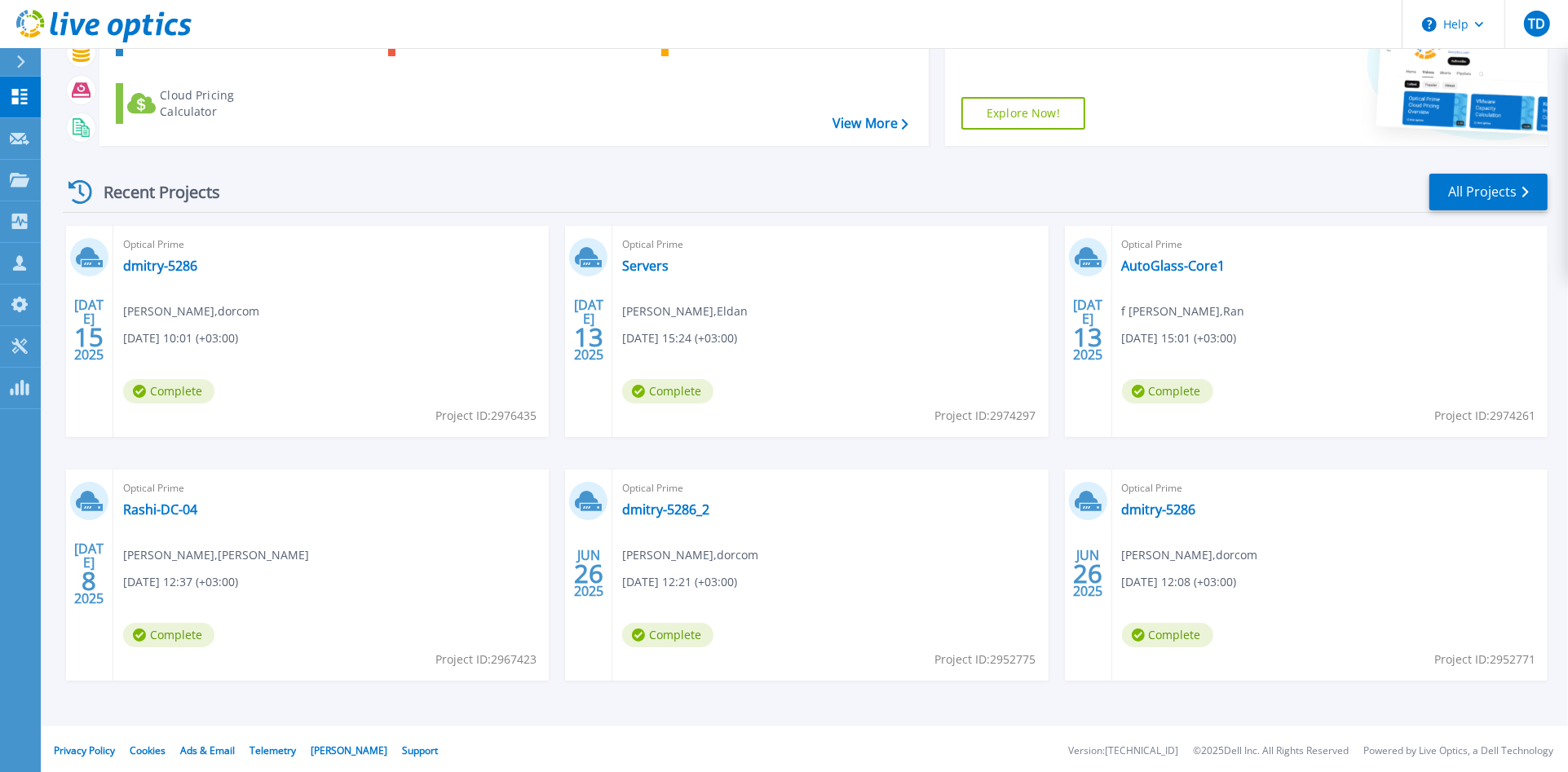
scroll to position [131, 0]
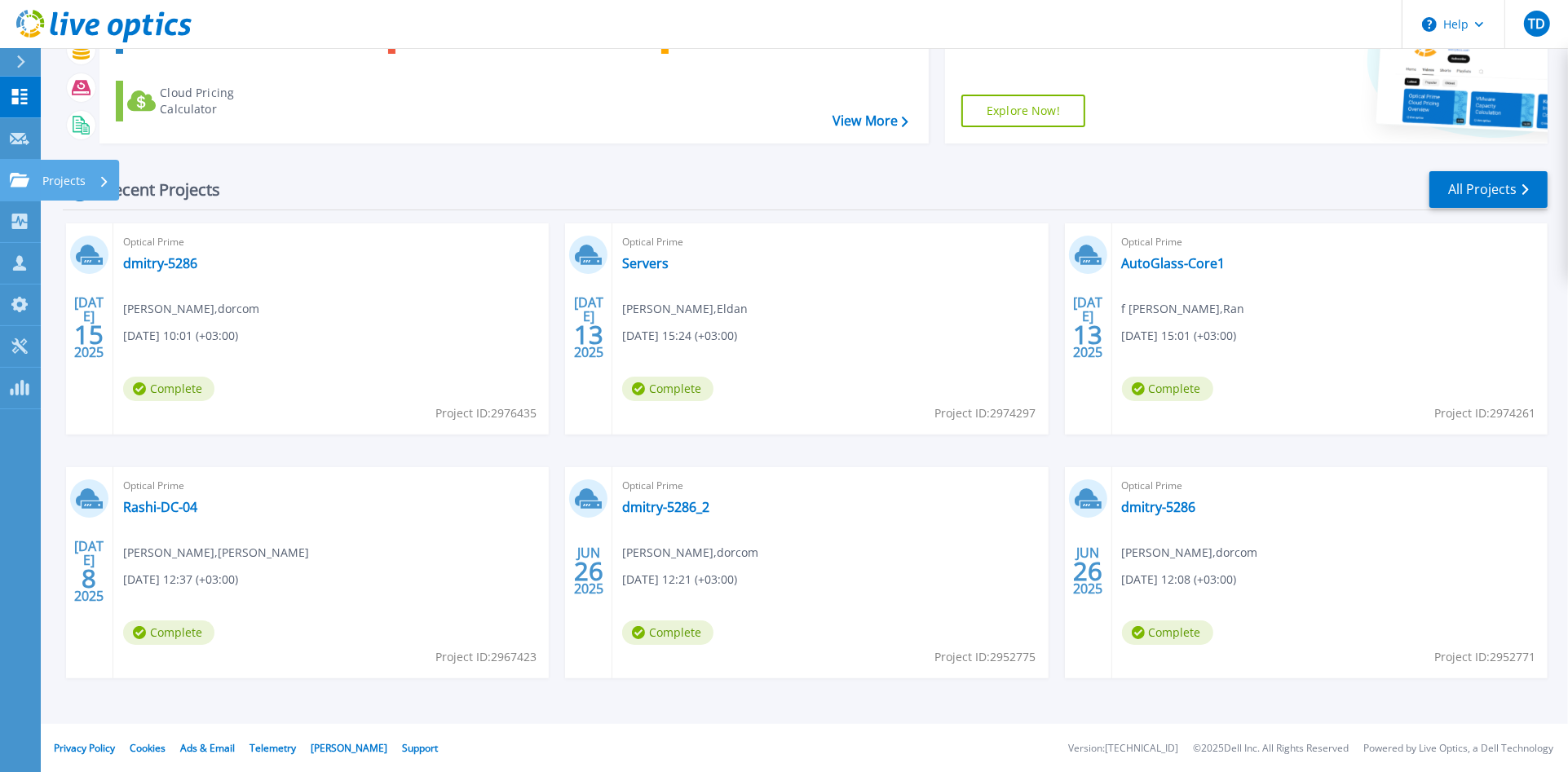
click at [55, 181] on p "Projects" at bounding box center [64, 180] width 44 height 43
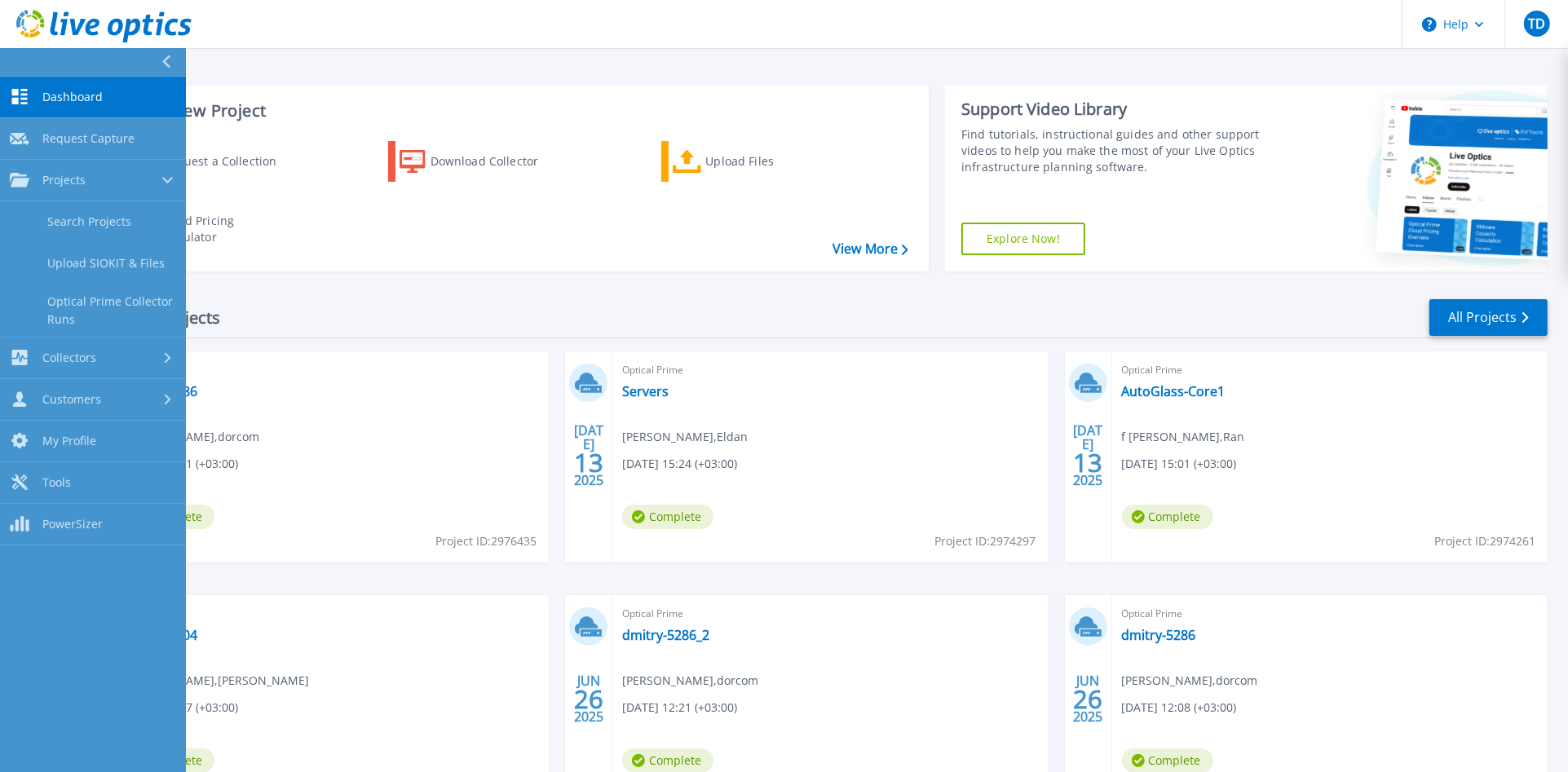
scroll to position [0, 0]
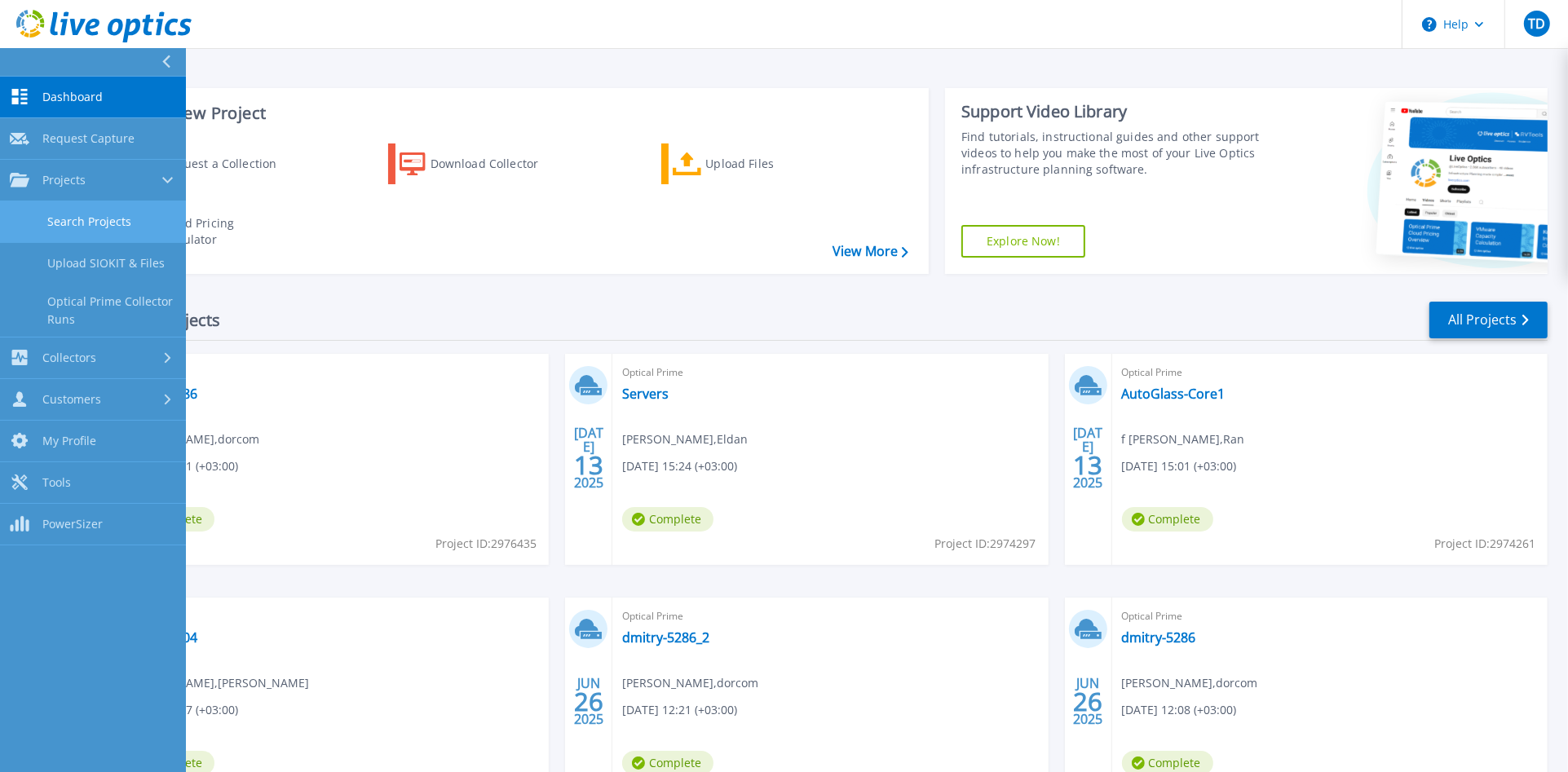
click at [99, 215] on link "Search Projects" at bounding box center [93, 222] width 186 height 42
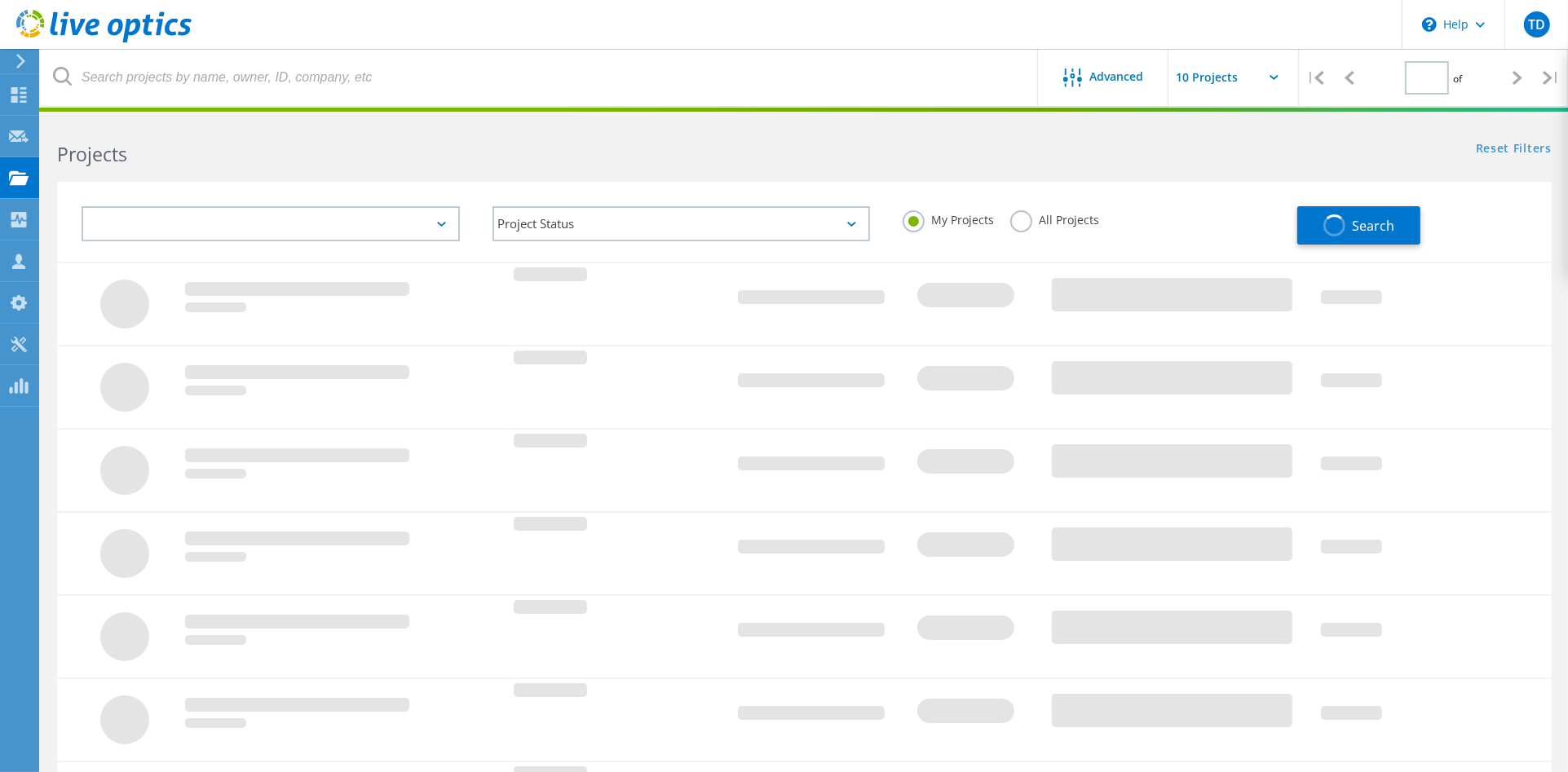
type input "1"
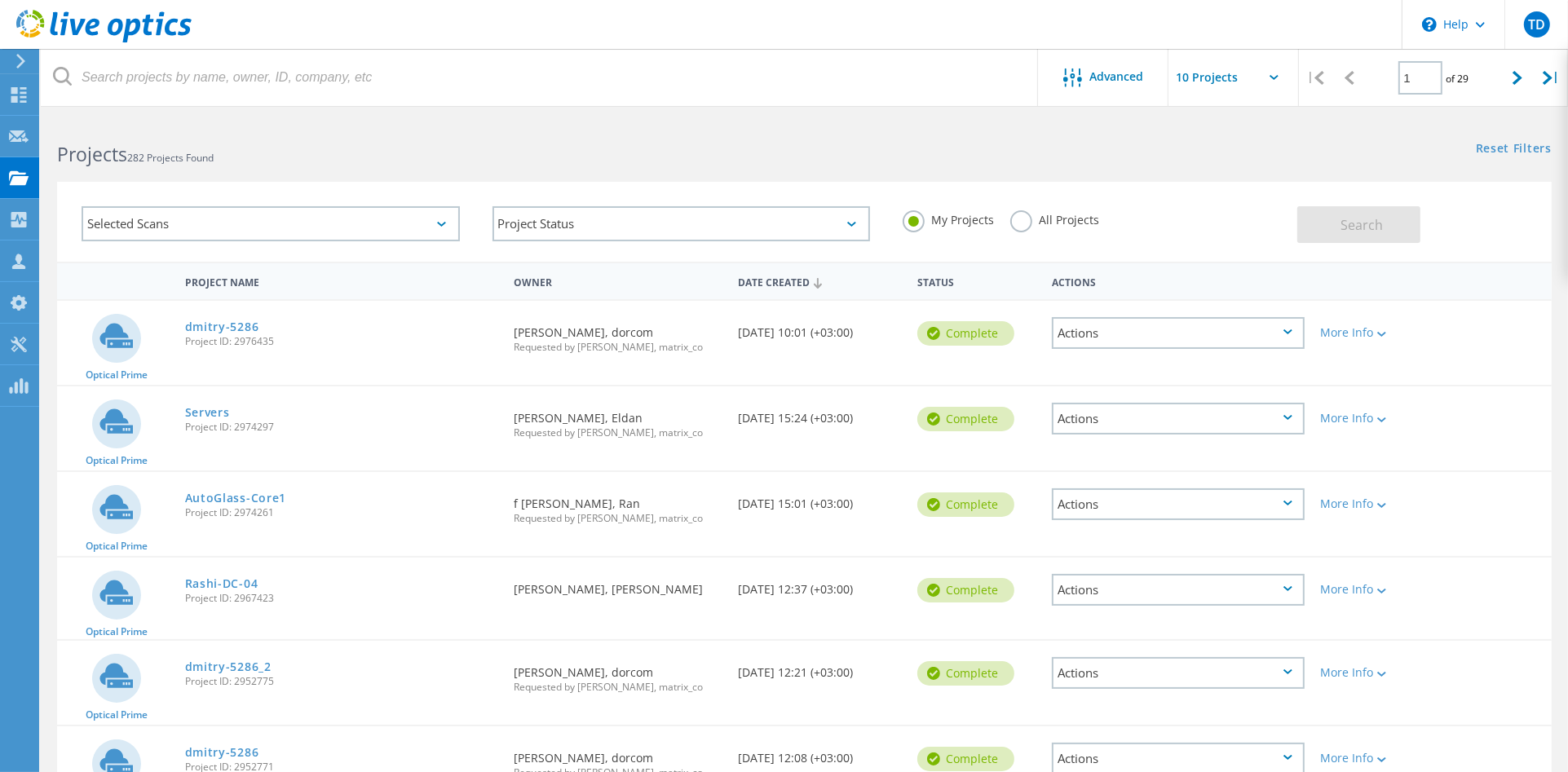
drag, startPoint x: 268, startPoint y: 222, endPoint x: 279, endPoint y: 222, distance: 11.0
click at [268, 221] on div "Selected Scans" at bounding box center [271, 223] width 379 height 35
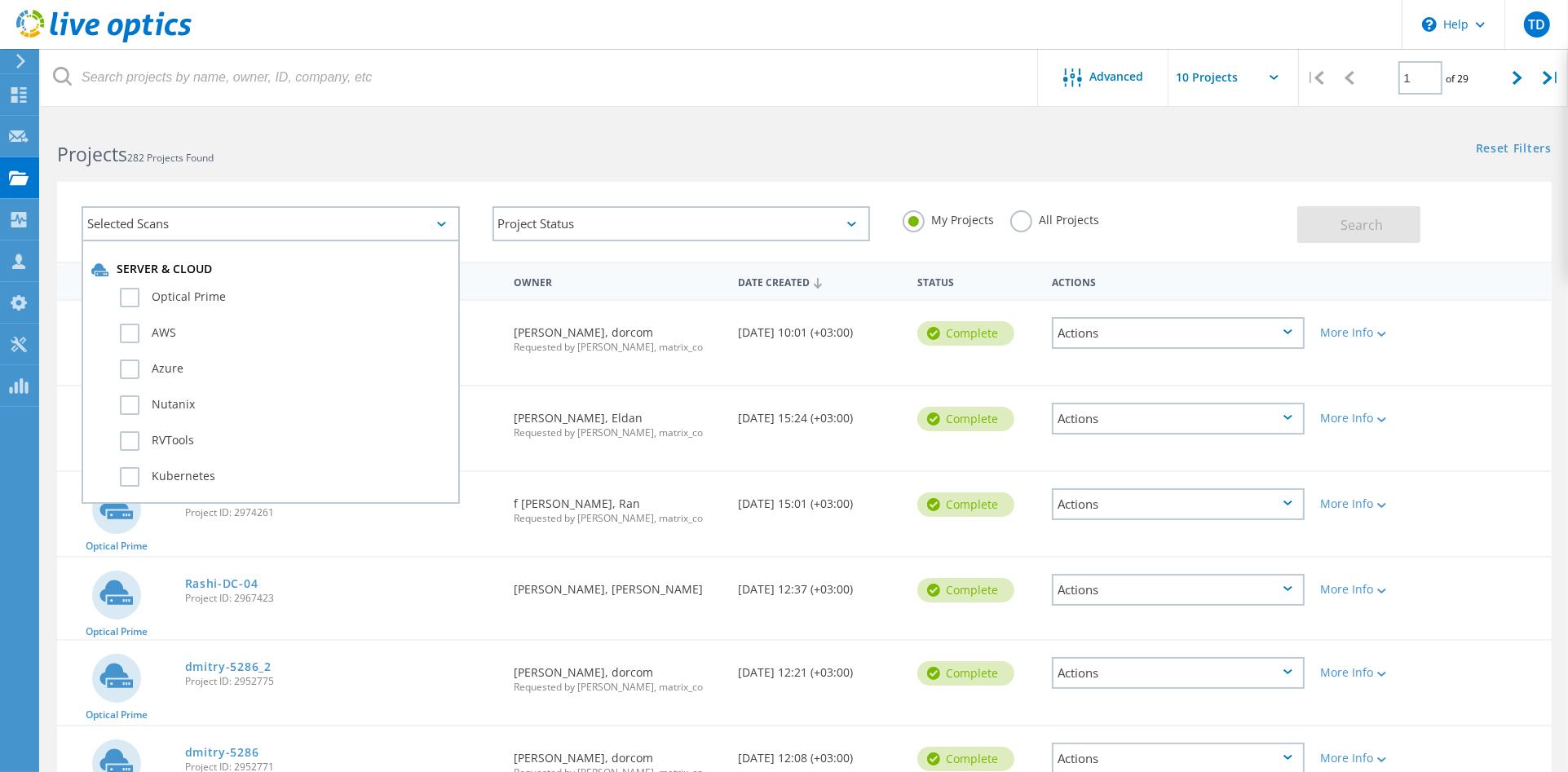
click at [287, 199] on div "Selected Scans Server & Cloud Optical Prime AWS Azure Nutanix RVTools Kubernete…" at bounding box center [271, 224] width 411 height 67
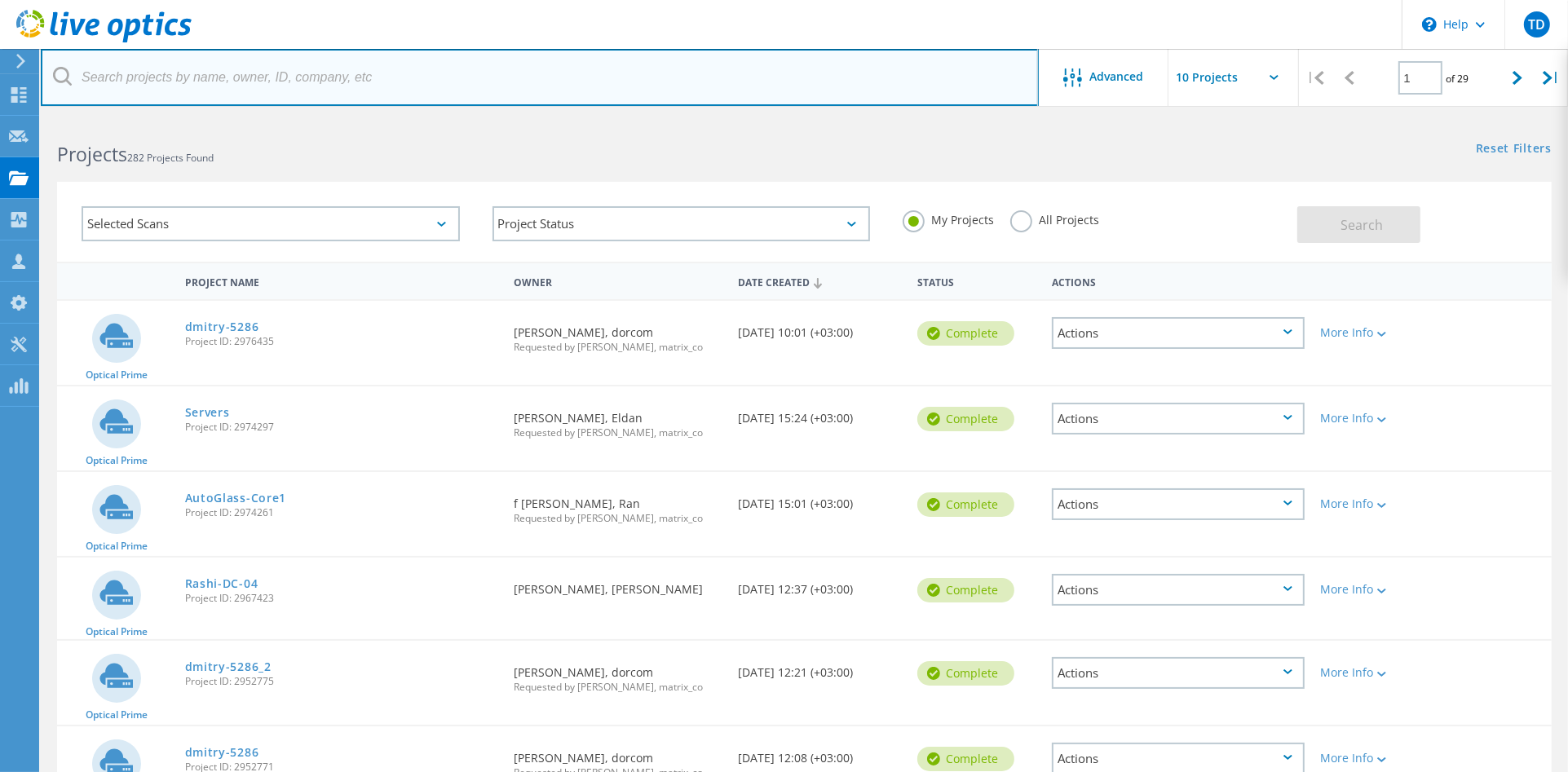
click at [176, 78] on input "text" at bounding box center [539, 77] width 998 height 57
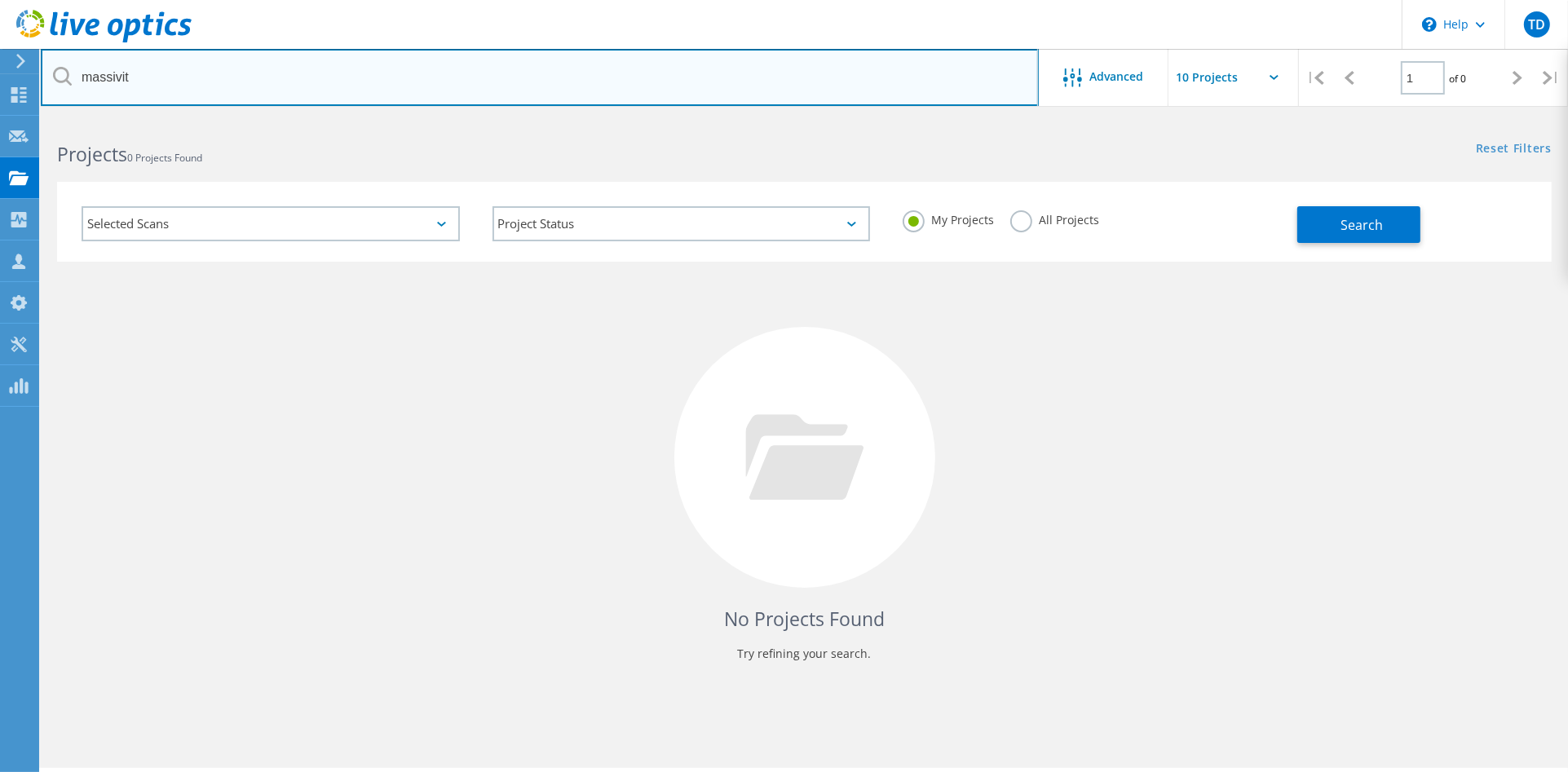
type input "massivit"
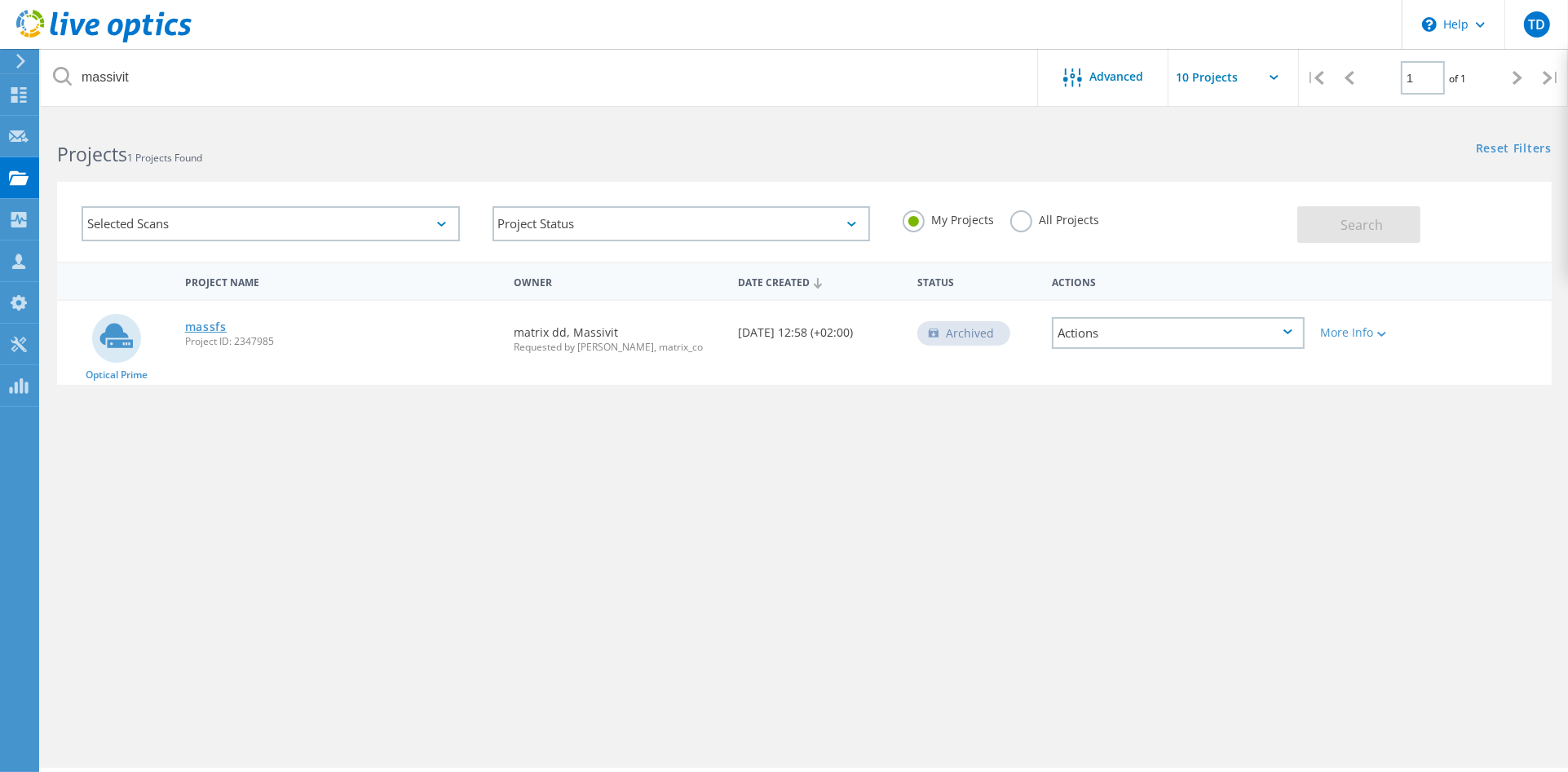
click at [205, 325] on link "massfs" at bounding box center [206, 327] width 42 height 12
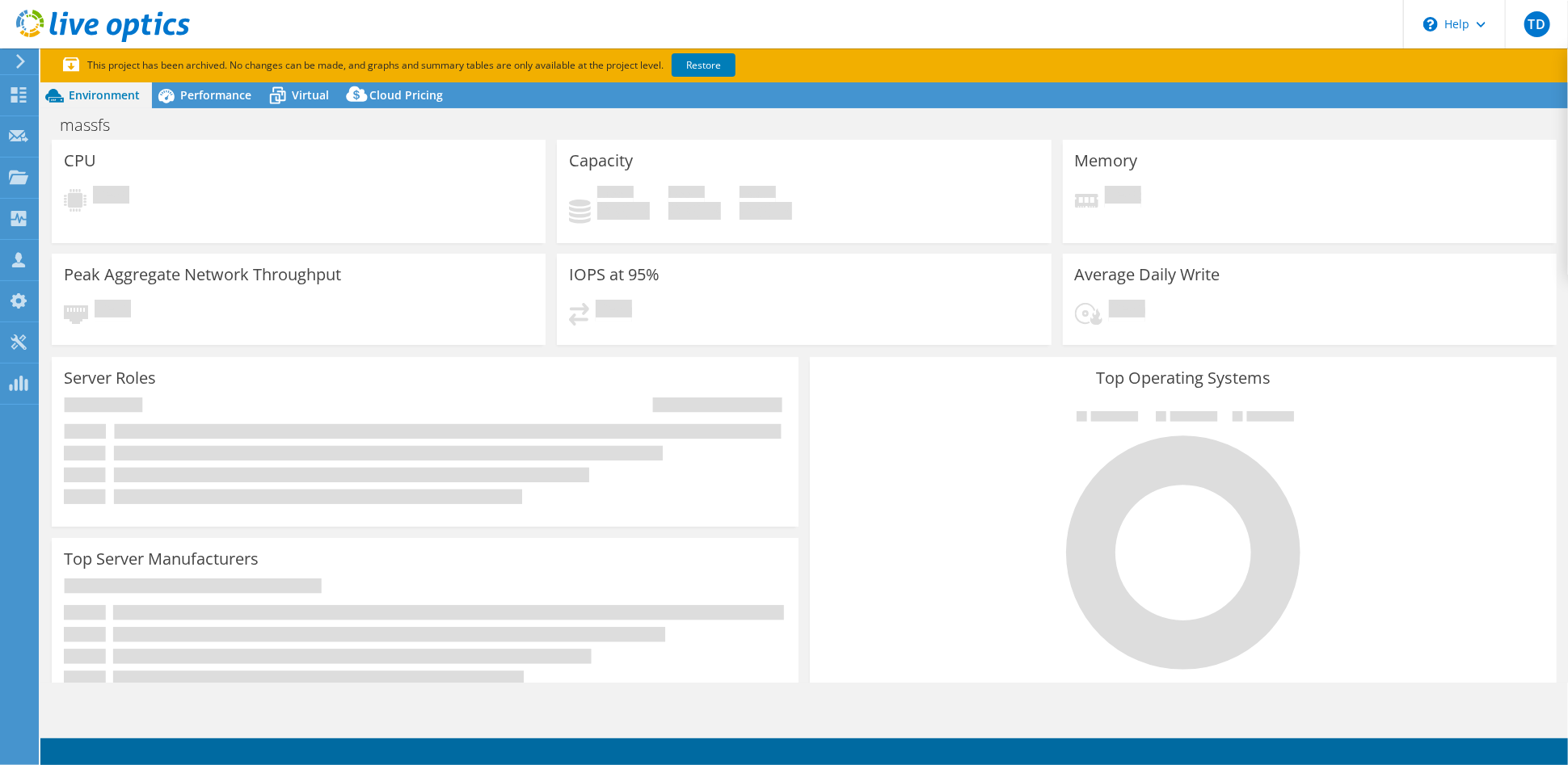
select select "USD"
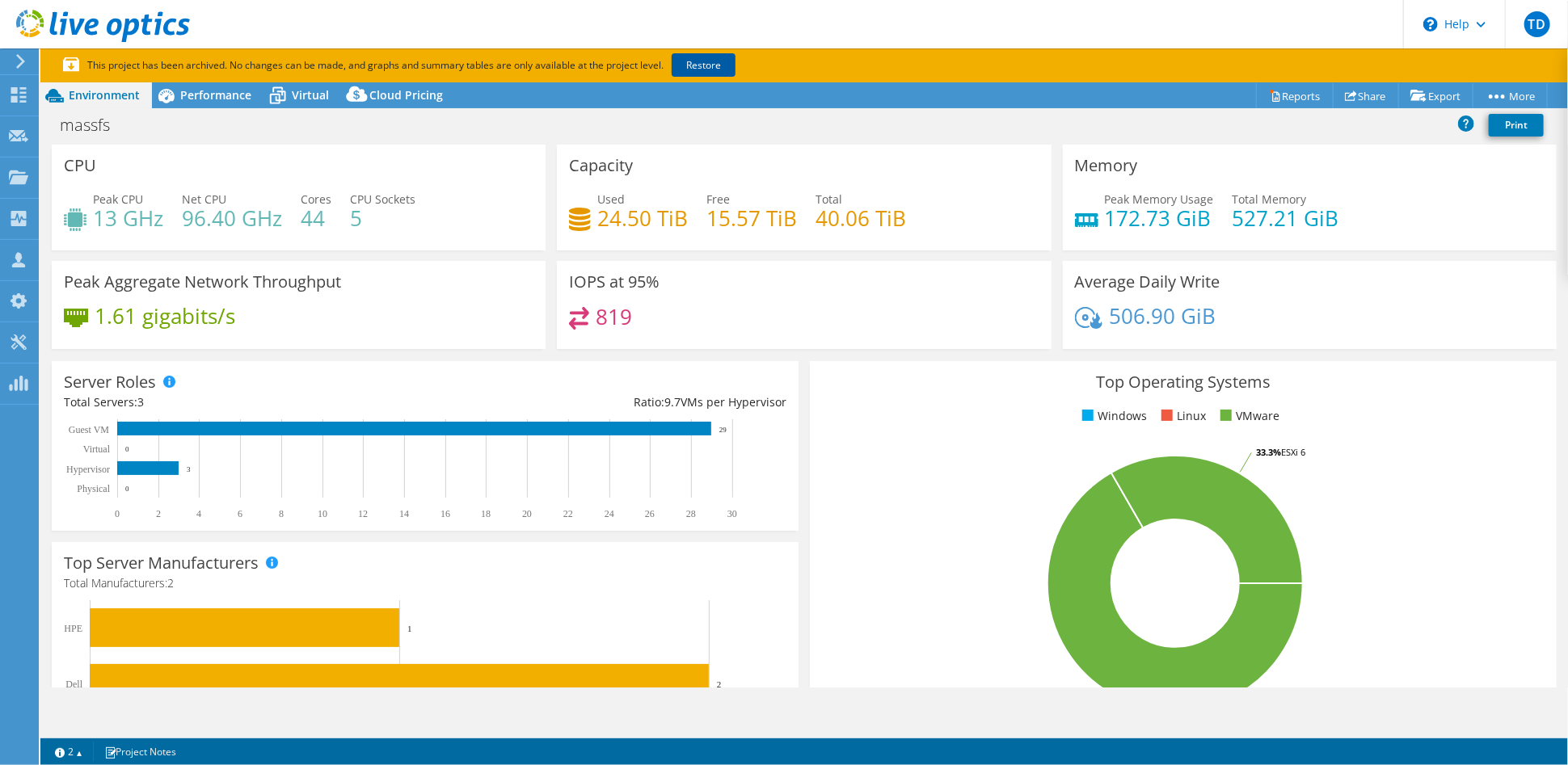
click at [697, 76] on link "Restore" at bounding box center [703, 65] width 64 height 24
click at [700, 63] on p "This project has been archived. No changes can be made, and graphs and summary …" at bounding box center [459, 66] width 792 height 18
click at [190, 97] on span "Performance" at bounding box center [215, 95] width 71 height 16
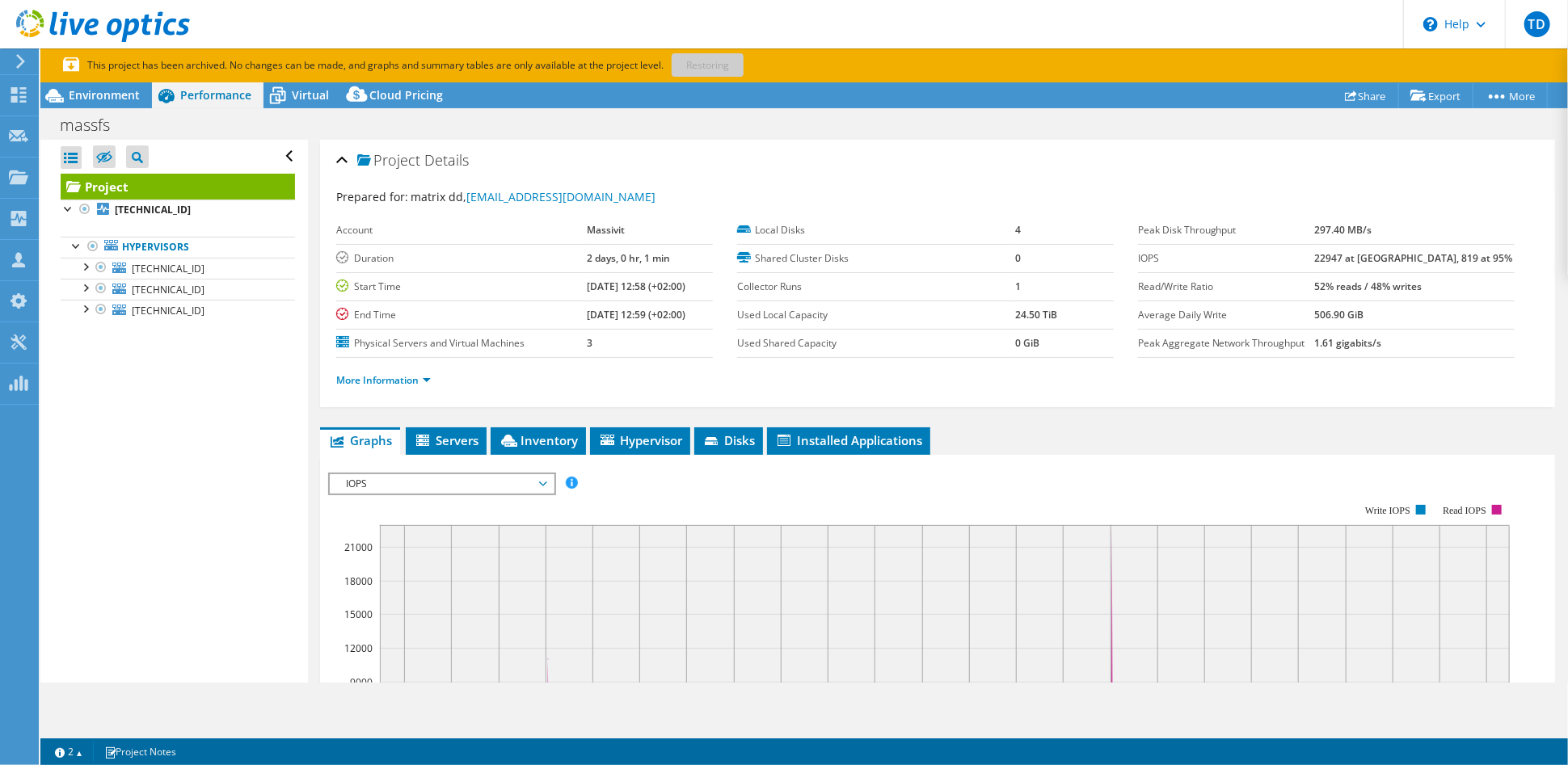
click at [715, 62] on p "This project has been archived. No changes can be made, and graphs and summary …" at bounding box center [459, 66] width 792 height 18
click at [76, 93] on span "Environment" at bounding box center [104, 95] width 71 height 16
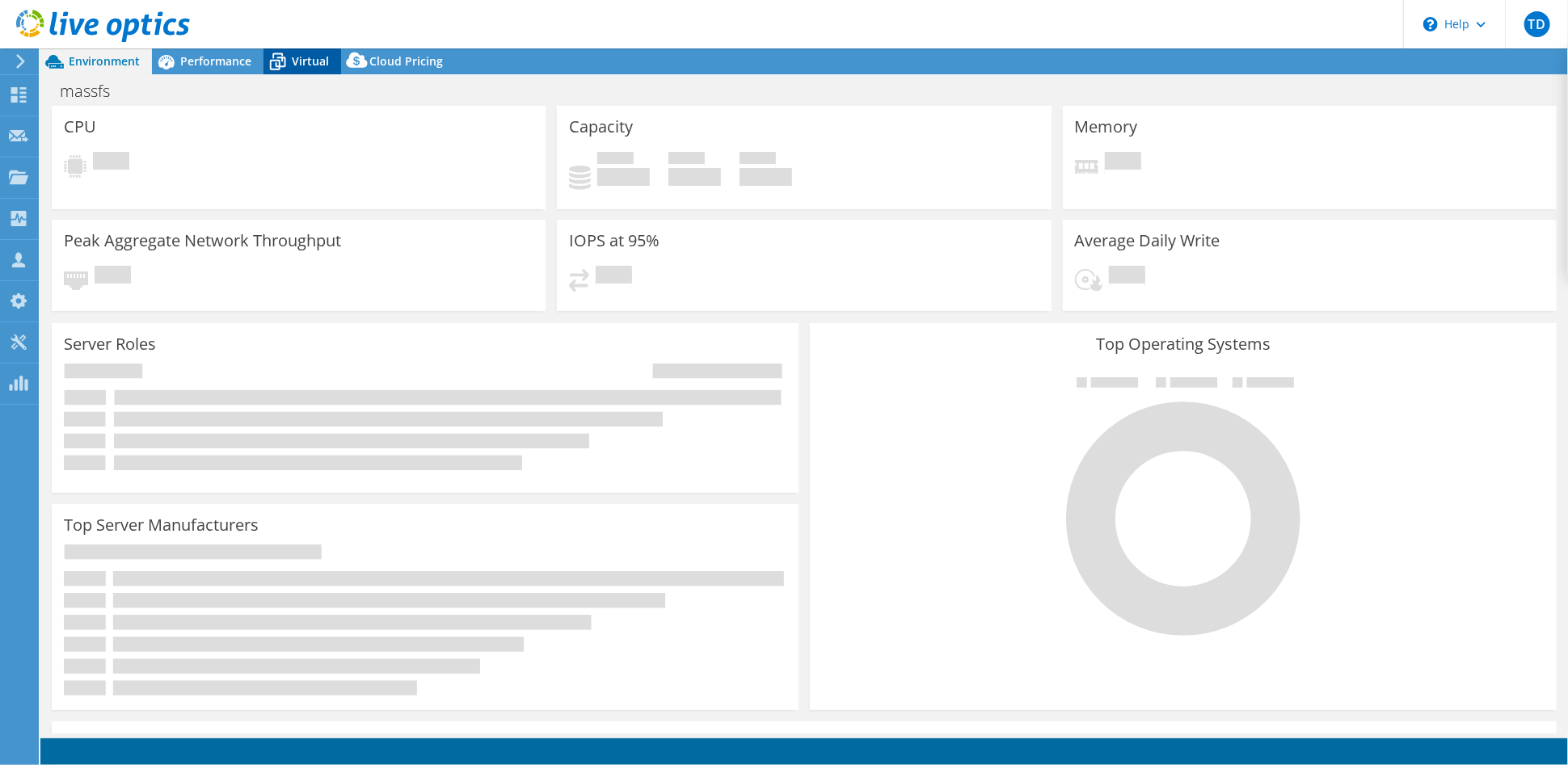
click at [287, 59] on icon at bounding box center [277, 62] width 28 height 28
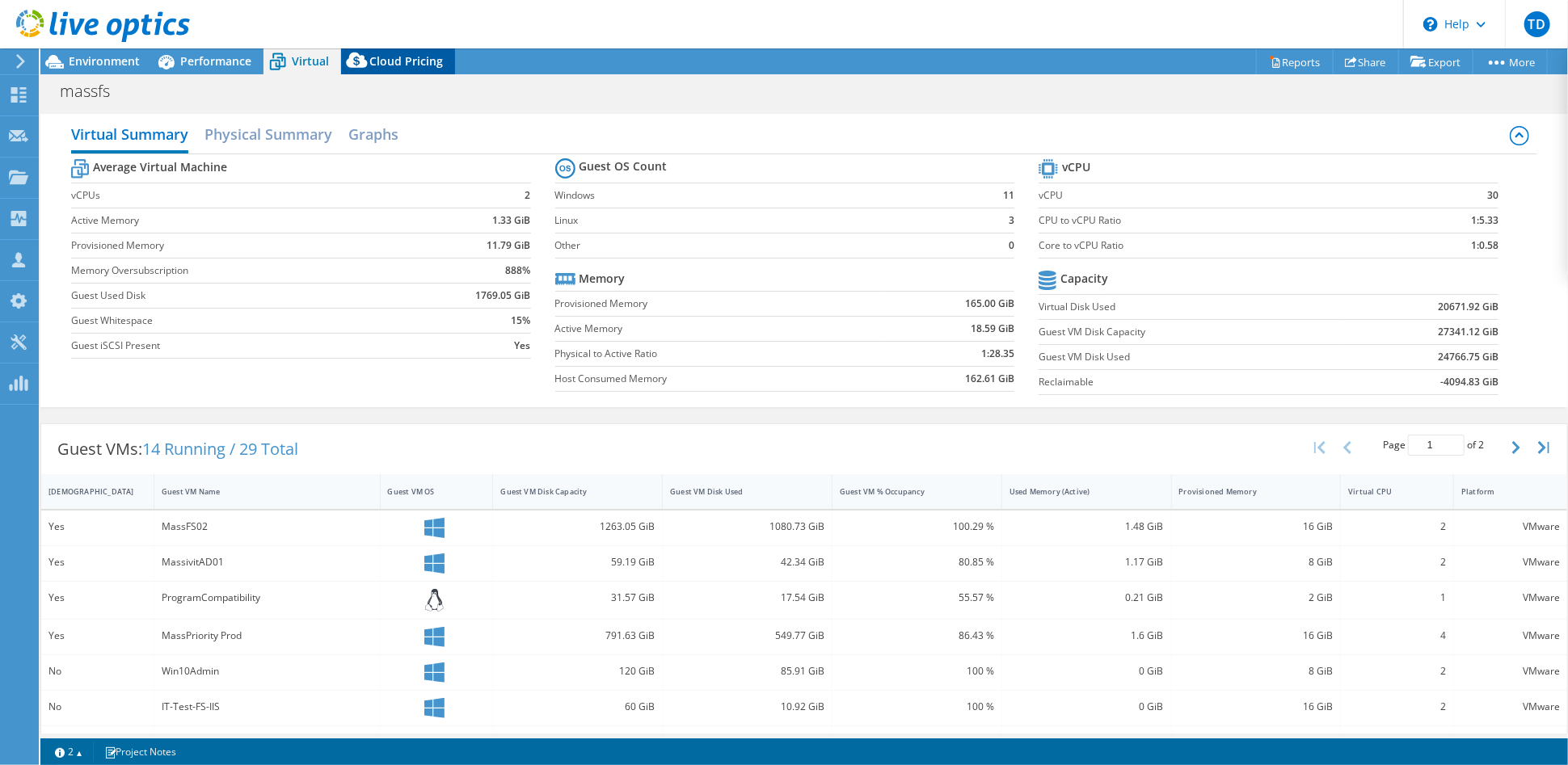
click at [404, 65] on span "Cloud Pricing" at bounding box center [406, 61] width 74 height 16
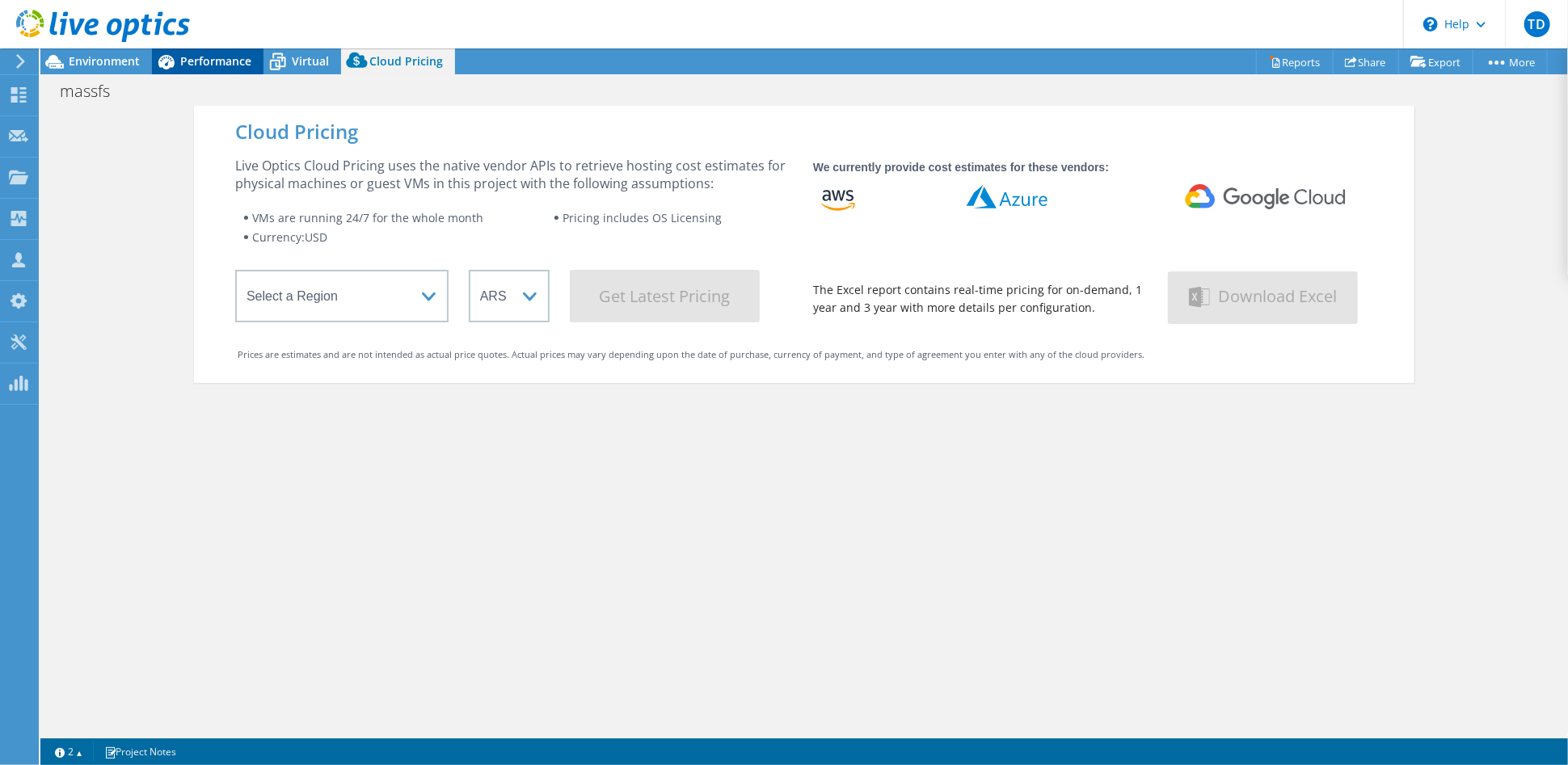
click at [194, 57] on span "Performance" at bounding box center [215, 61] width 71 height 16
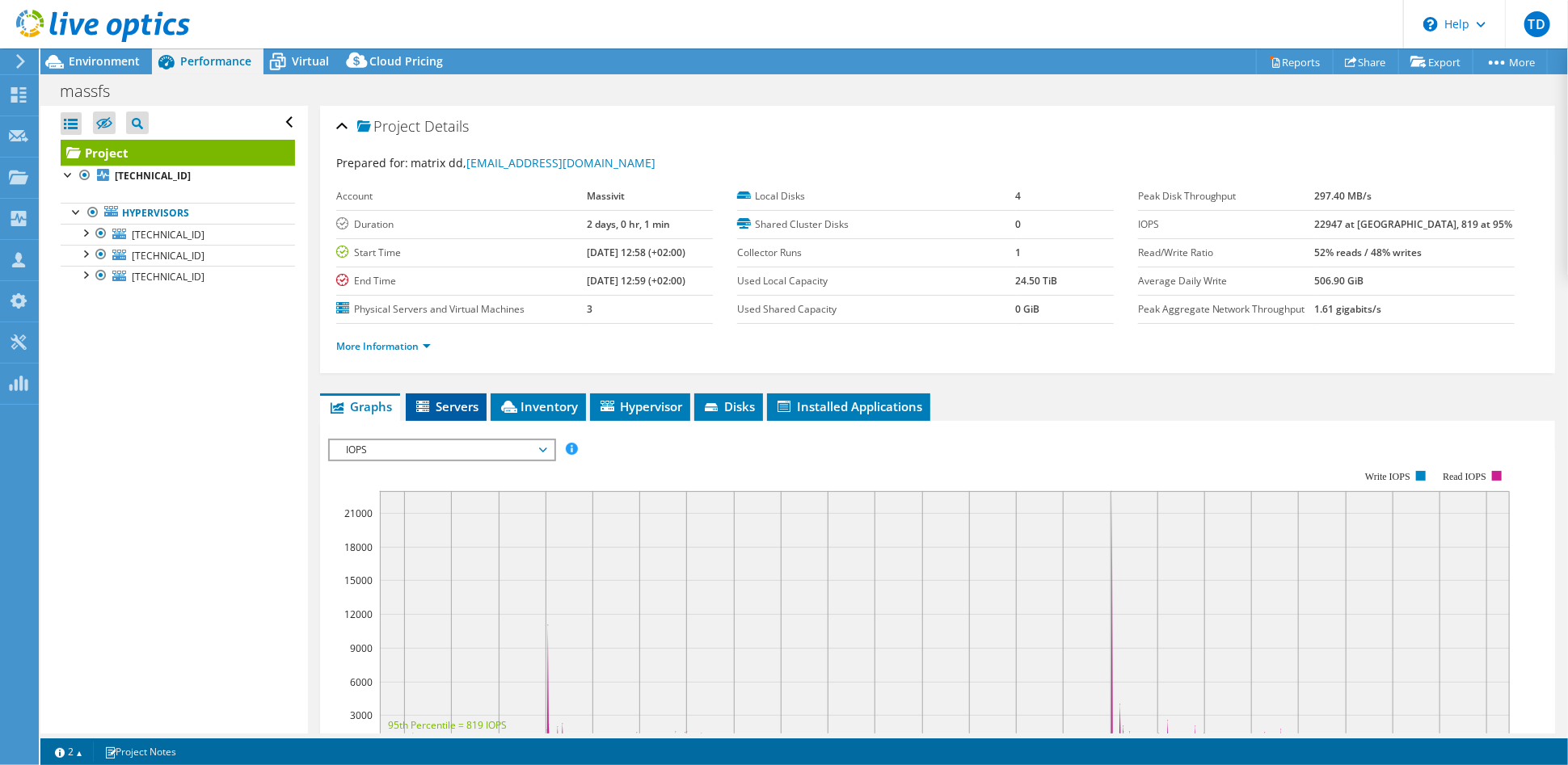
click at [447, 399] on span "Servers" at bounding box center [446, 407] width 65 height 16
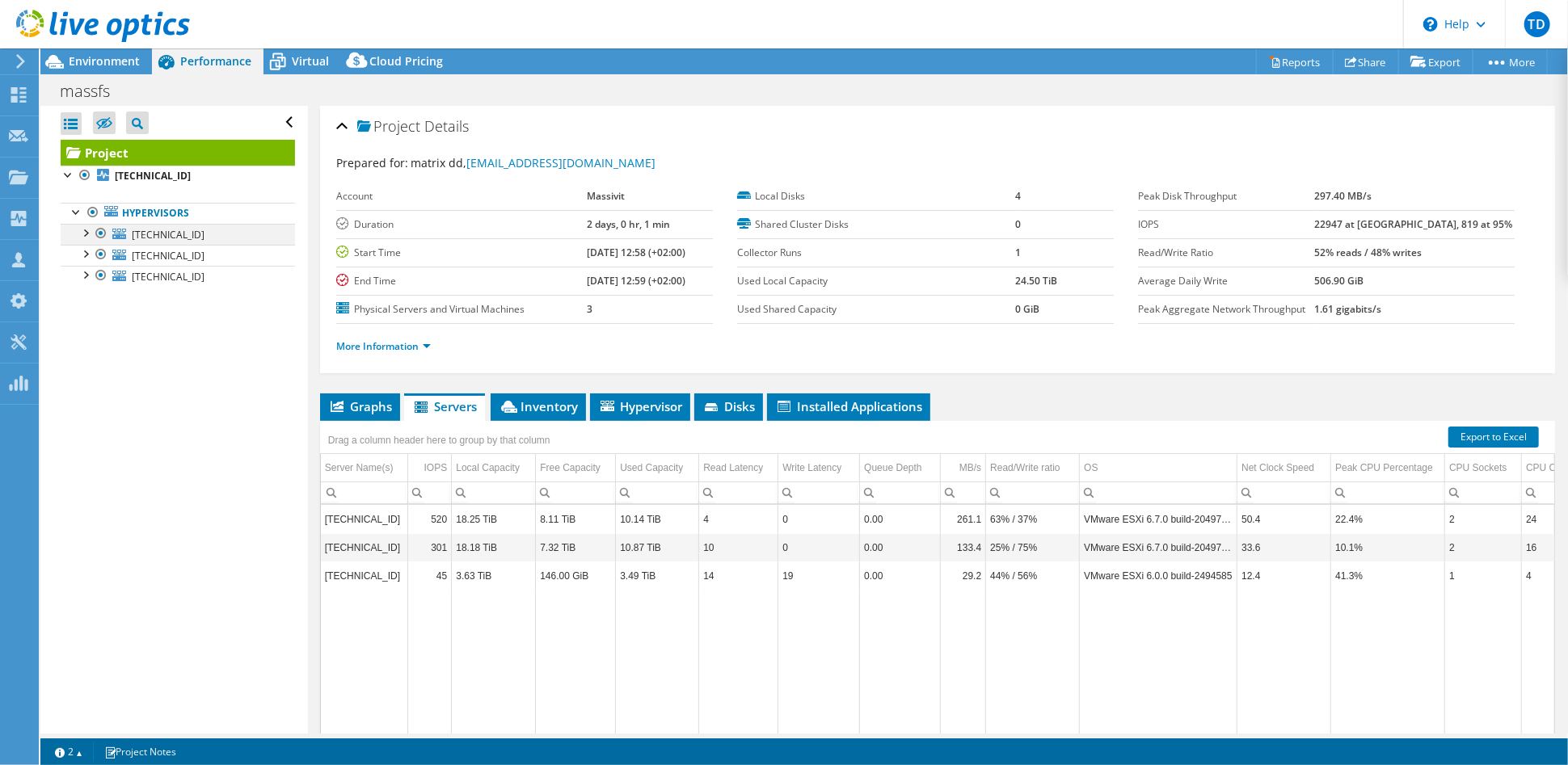
click at [87, 235] on div at bounding box center [84, 232] width 16 height 16
click at [84, 232] on div at bounding box center [84, 232] width 16 height 16
click at [285, 61] on icon at bounding box center [278, 63] width 16 height 13
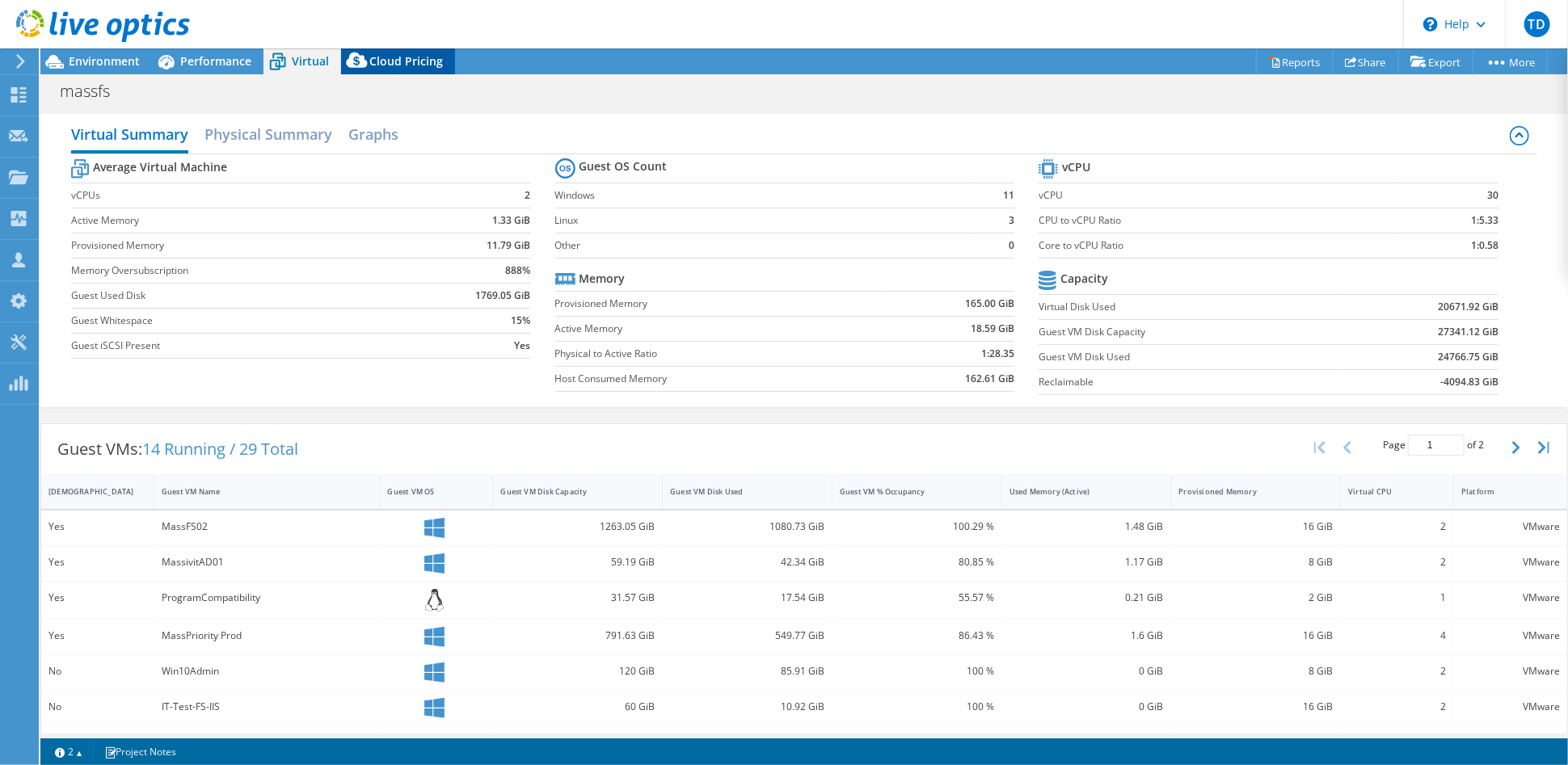
click at [394, 62] on span "Cloud Pricing" at bounding box center [406, 61] width 74 height 16
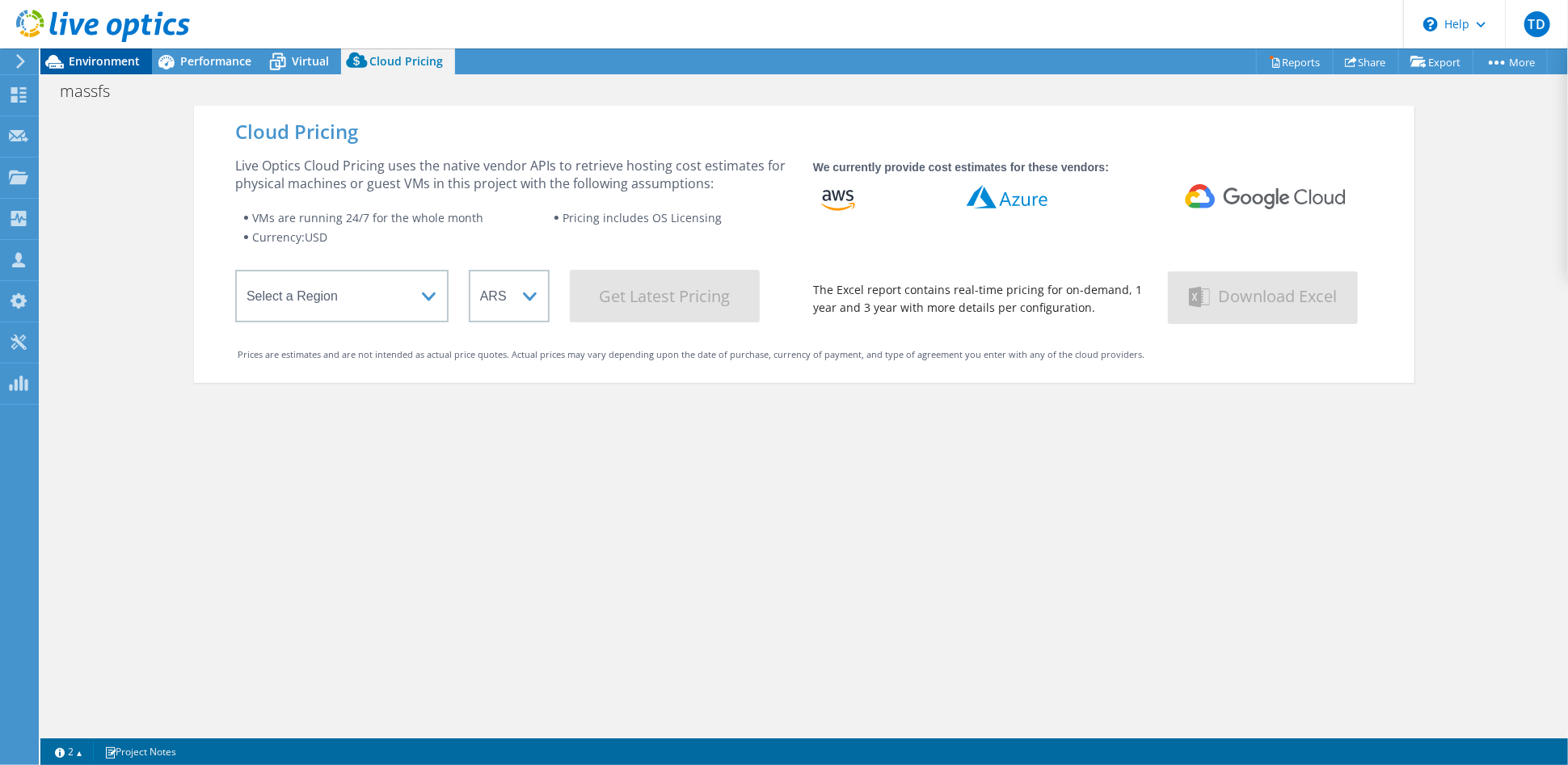
click at [121, 57] on span "Environment" at bounding box center [104, 61] width 71 height 16
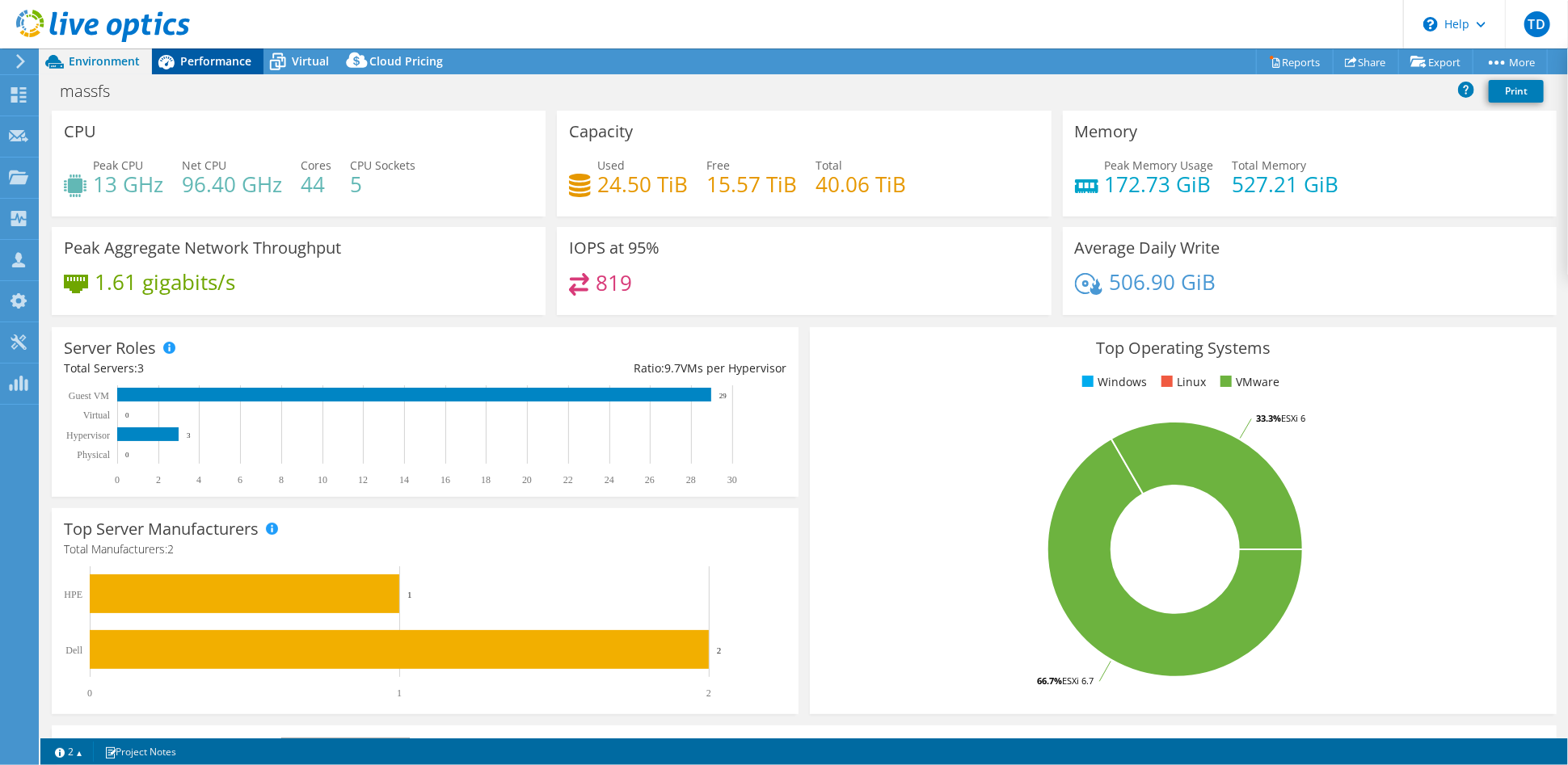
click at [174, 60] on icon at bounding box center [166, 62] width 28 height 28
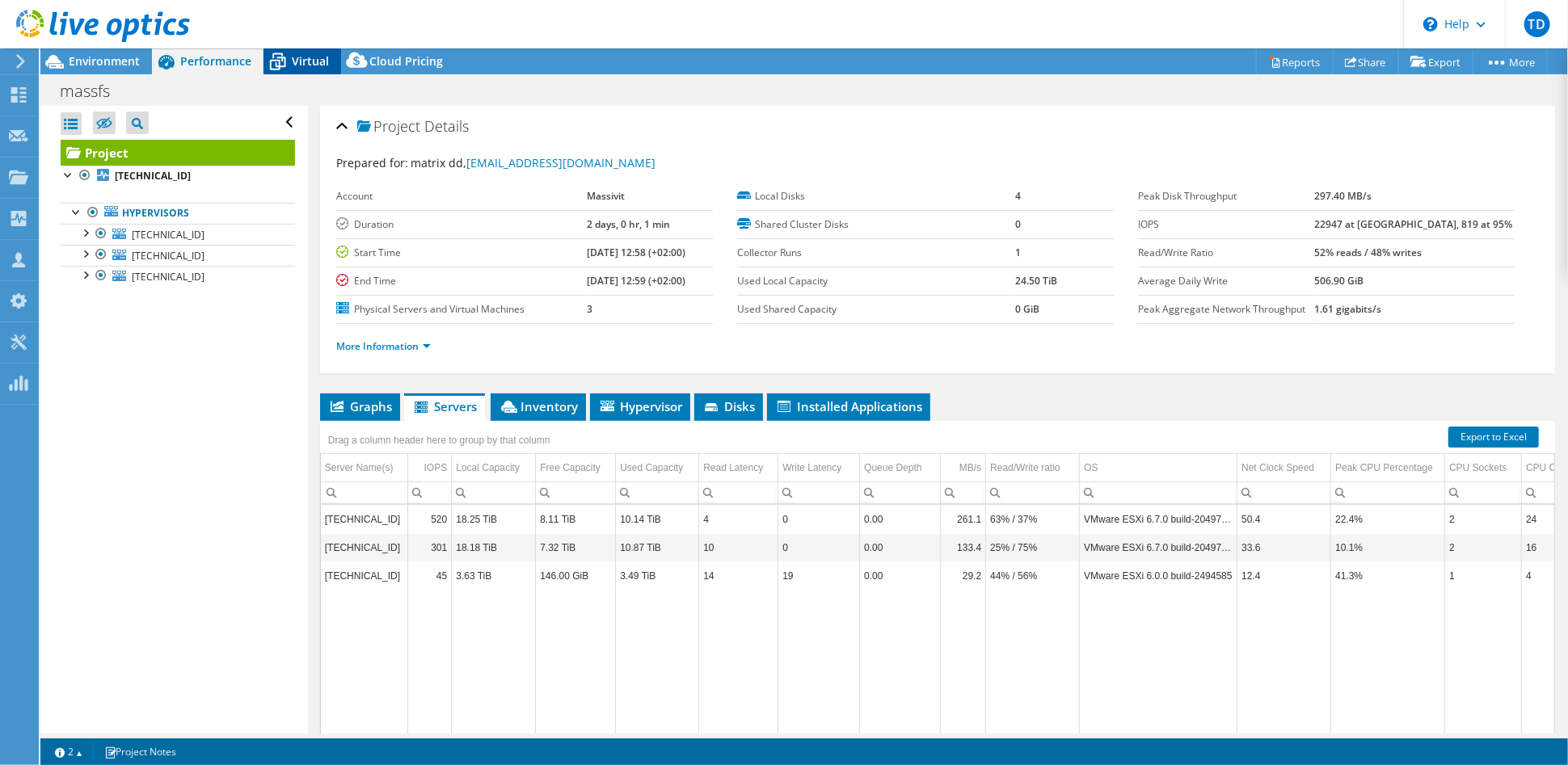
click at [308, 59] on span "Virtual" at bounding box center [310, 61] width 37 height 16
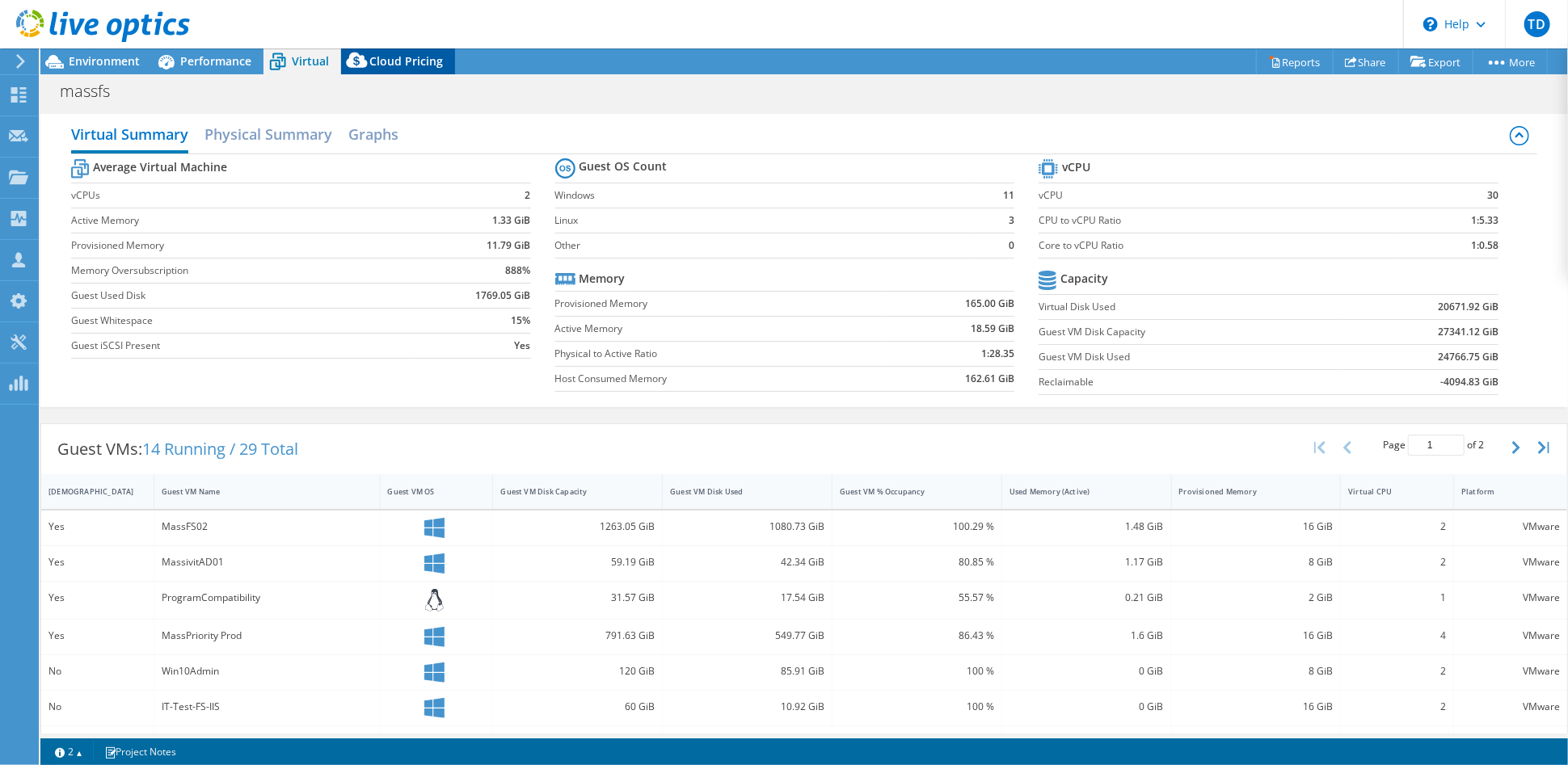
click at [394, 68] on span "Cloud Pricing" at bounding box center [406, 61] width 74 height 16
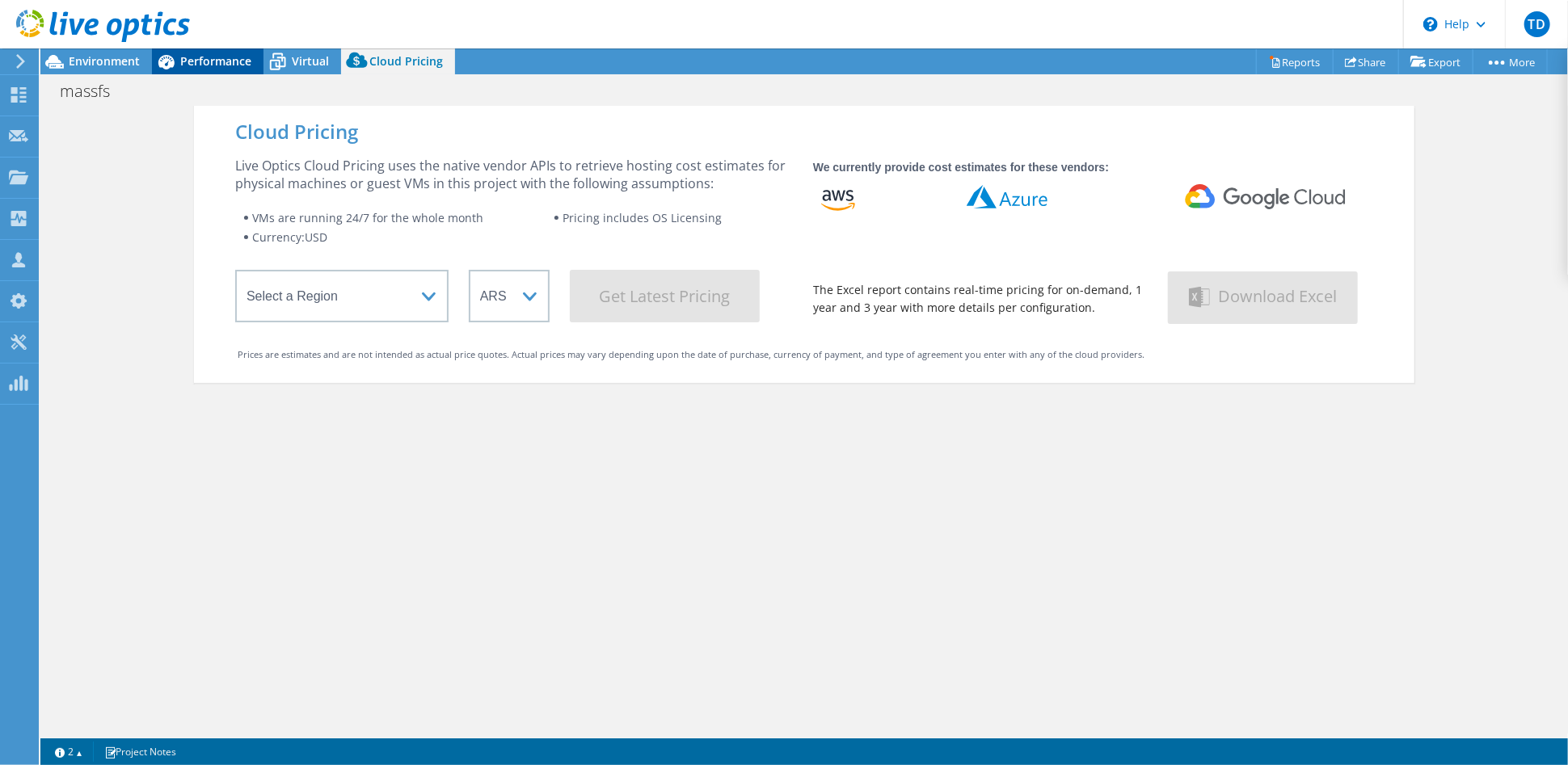
click at [211, 65] on span "Performance" at bounding box center [215, 61] width 71 height 16
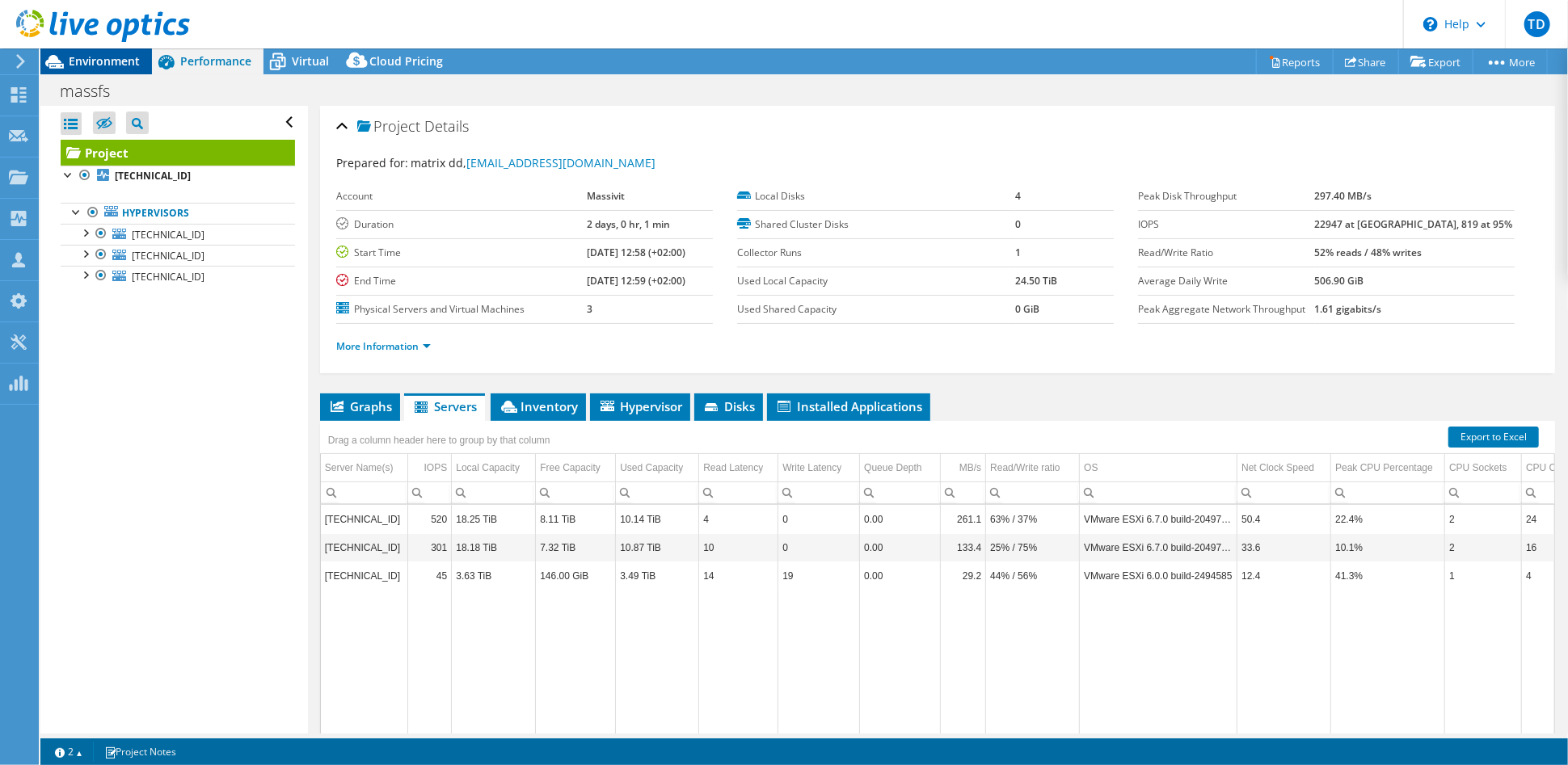
click at [95, 53] on span "Environment" at bounding box center [104, 61] width 71 height 16
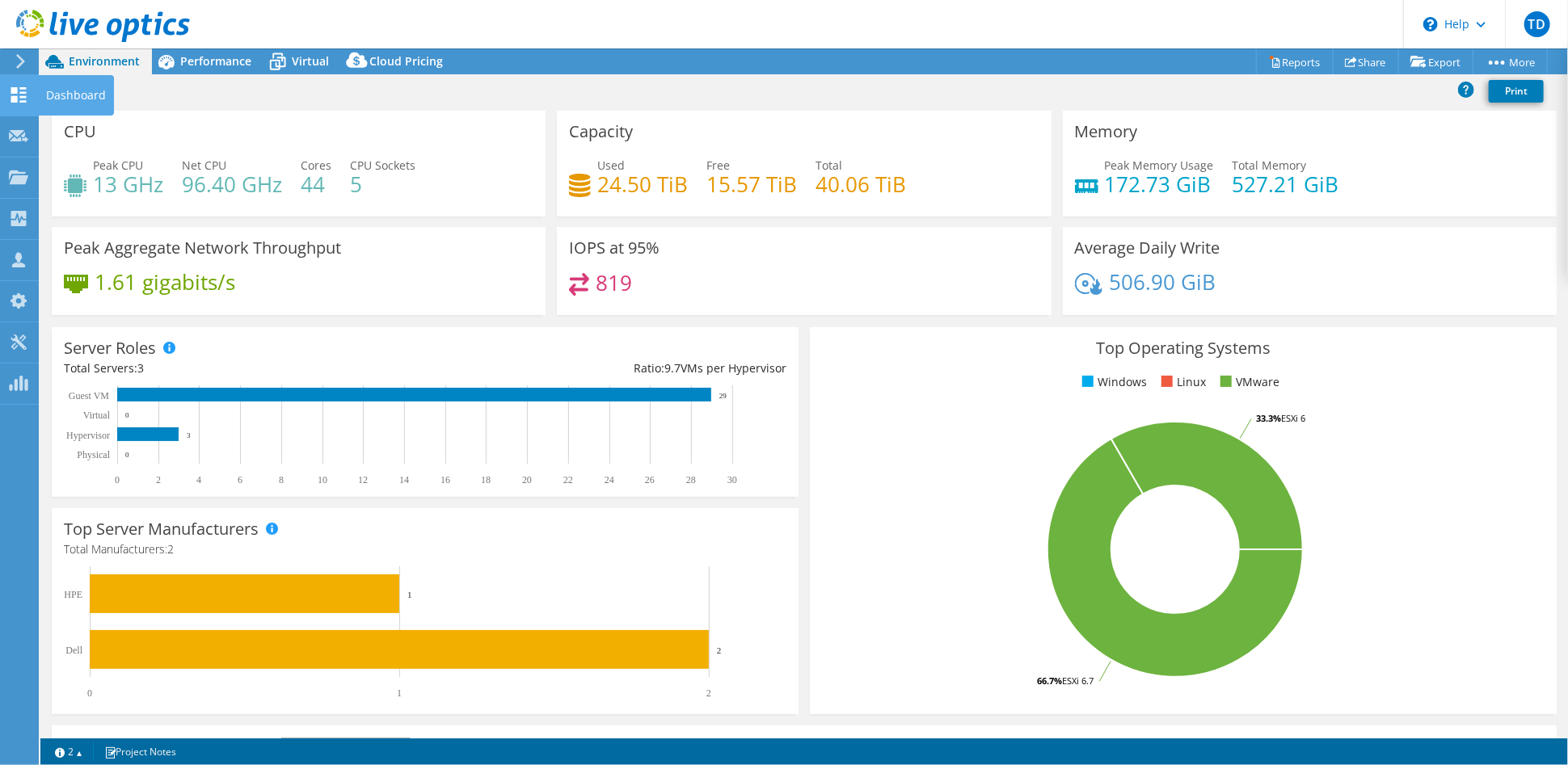
click at [64, 93] on div "Dashboard" at bounding box center [76, 95] width 76 height 40
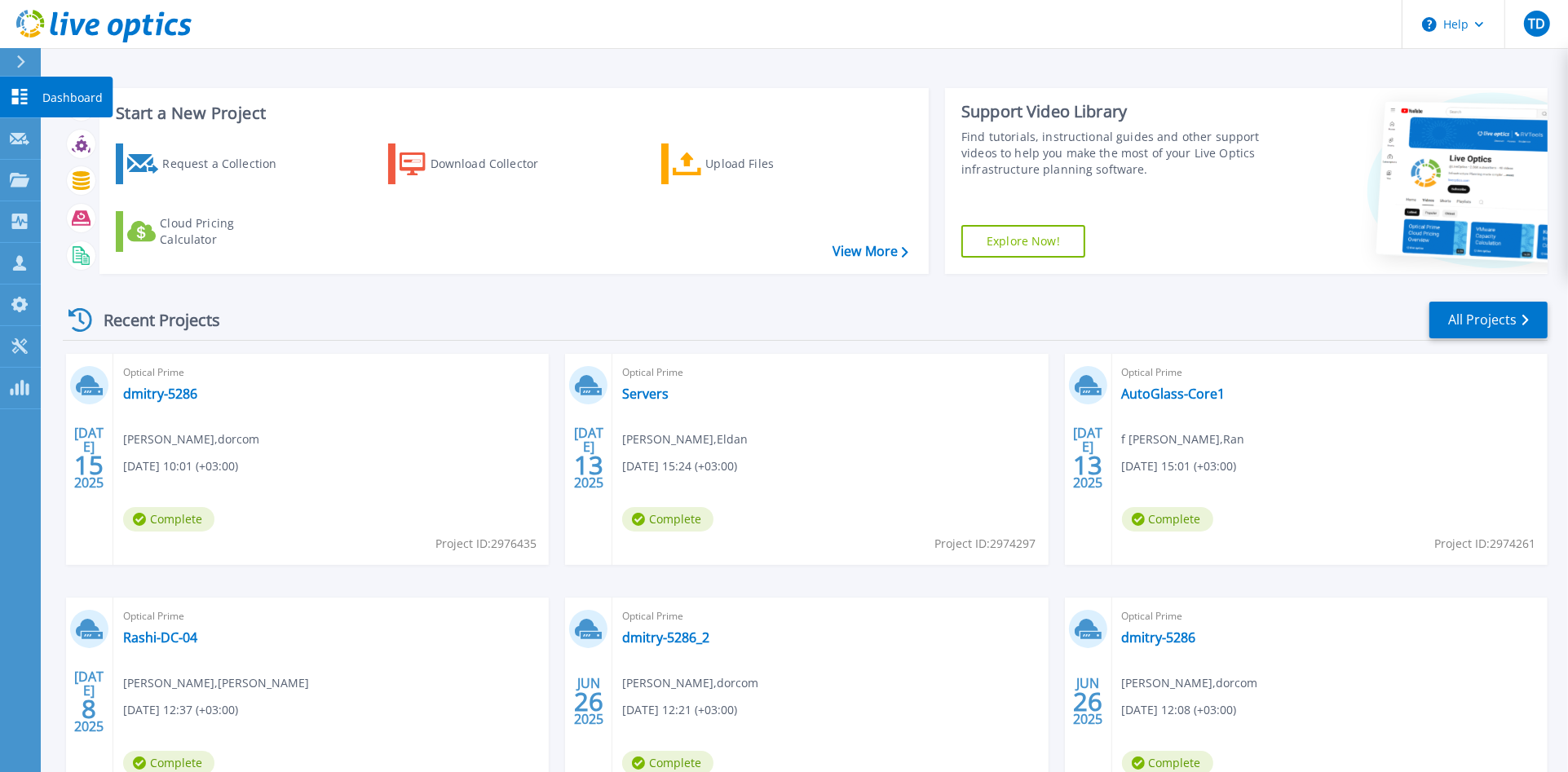
click at [59, 92] on p "Dashboard" at bounding box center [72, 97] width 60 height 43
click at [220, 169] on div "Request a Collection" at bounding box center [228, 164] width 131 height 33
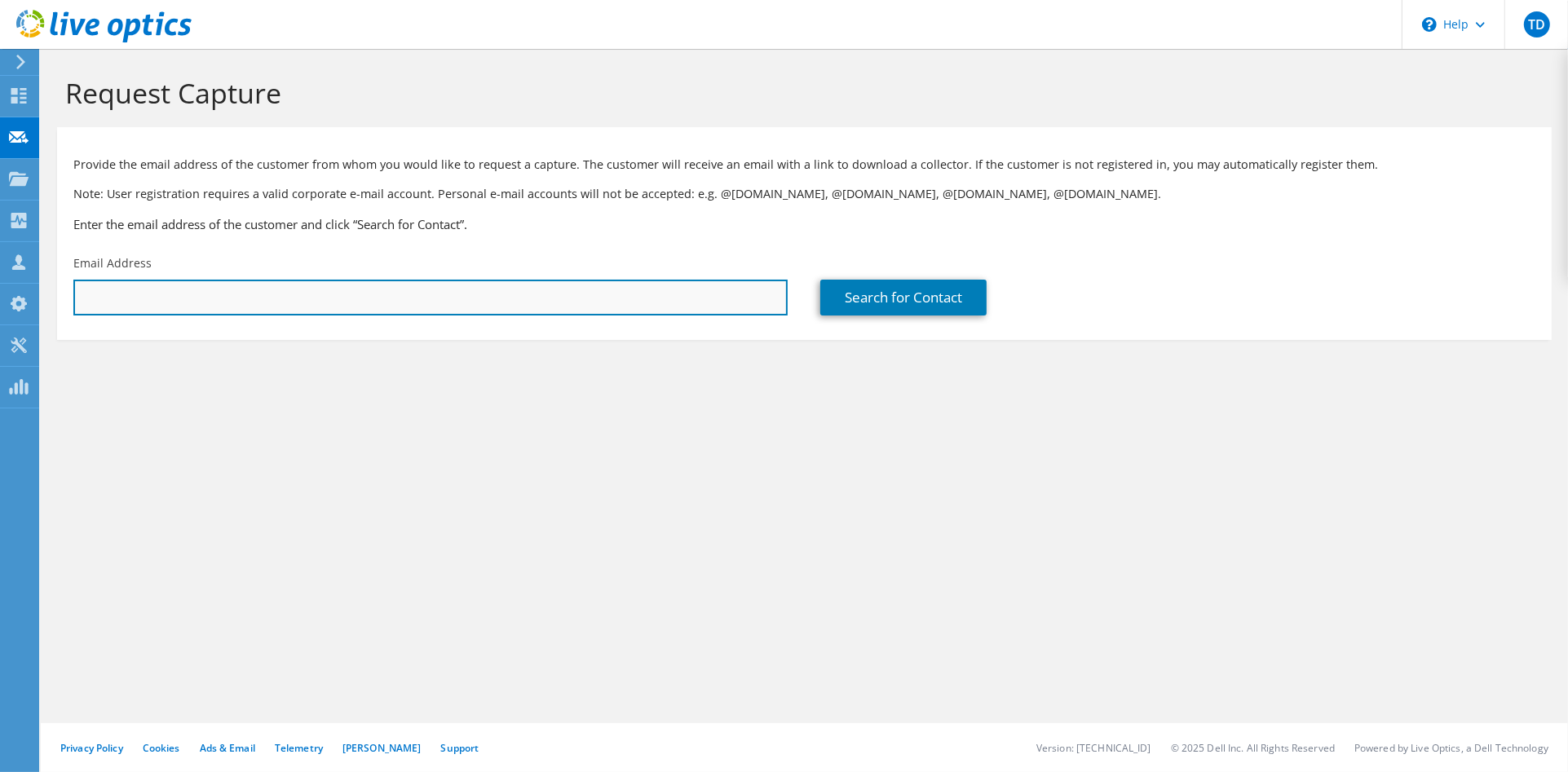
click at [167, 289] on input "text" at bounding box center [430, 297] width 715 height 36
type input "g"
type input "[EMAIL_ADDRESS][DOMAIN_NAME]"
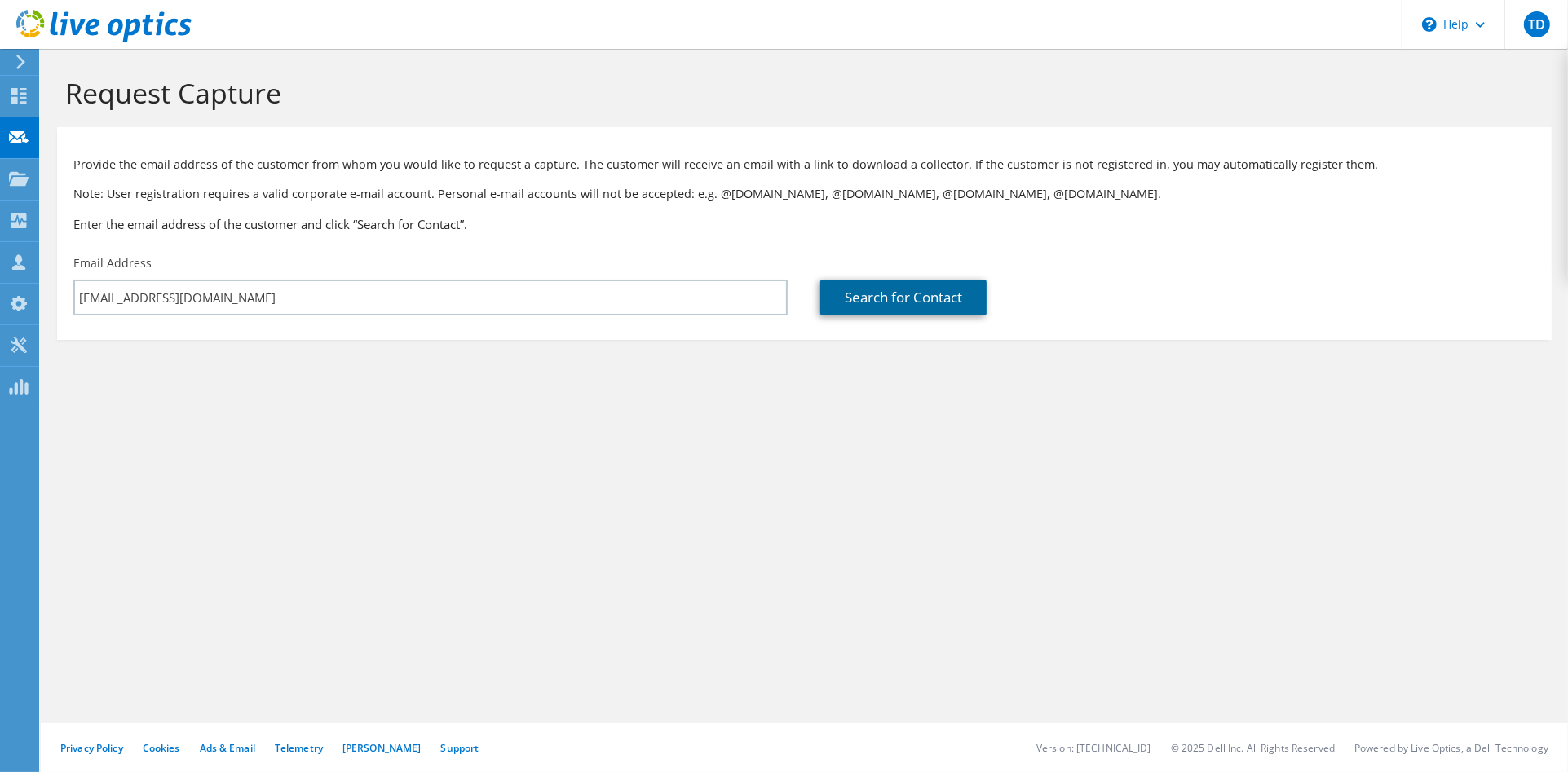
click at [867, 301] on link "Search for Contact" at bounding box center [904, 297] width 167 height 36
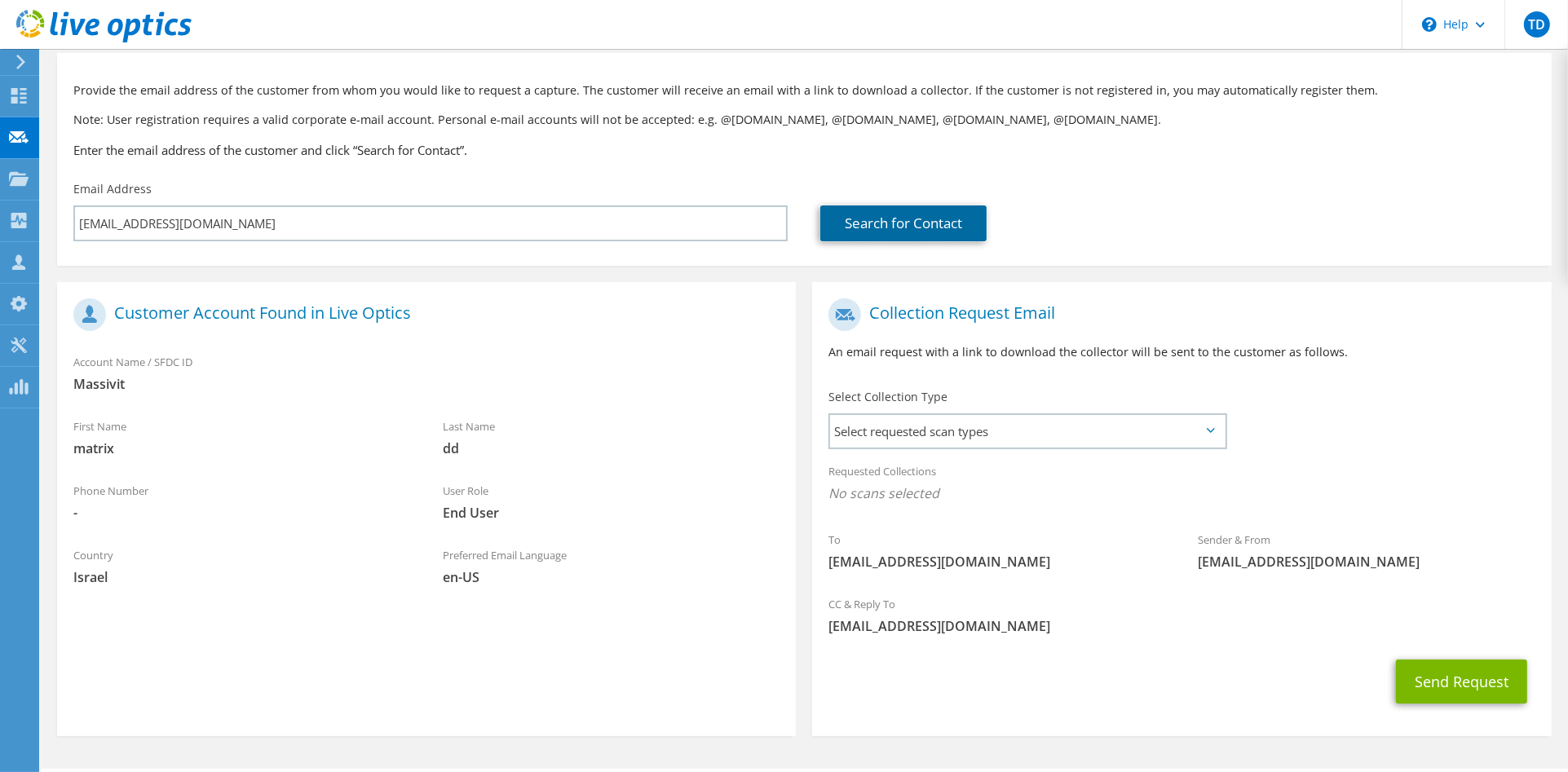
scroll to position [119, 0]
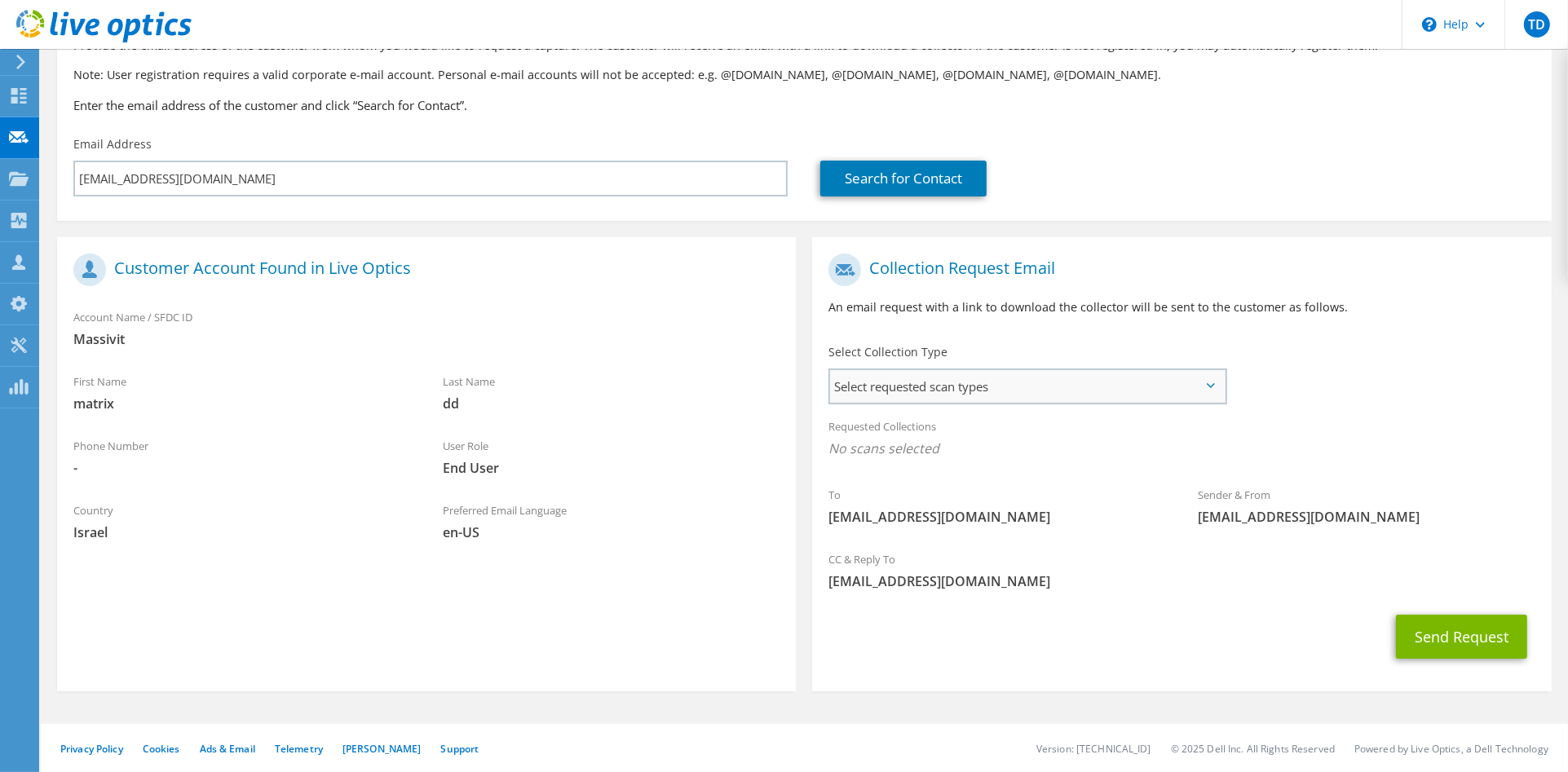
click at [931, 374] on span "Select requested scan types" at bounding box center [1028, 386] width 394 height 33
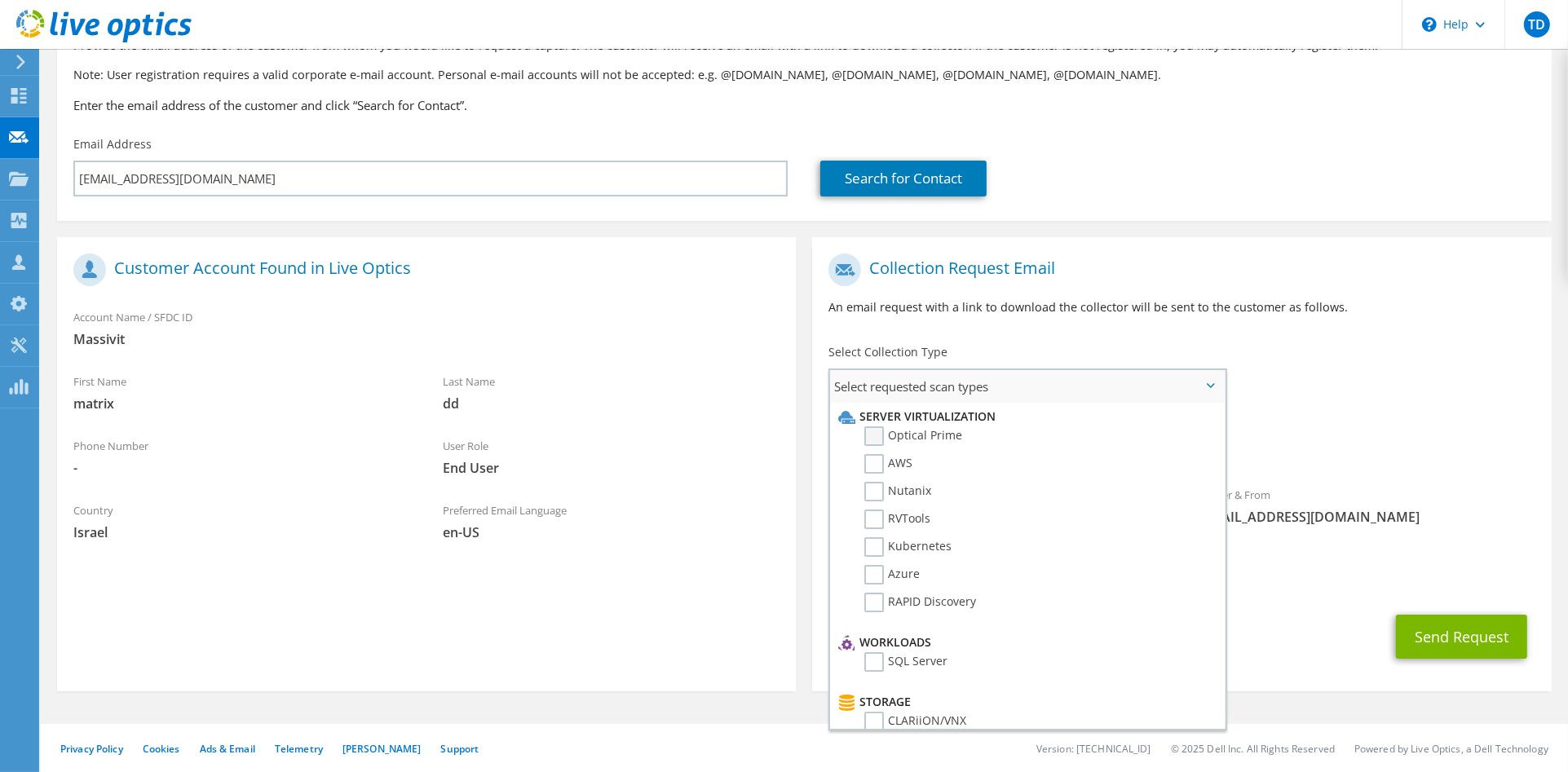
click at [876, 439] on label "Optical Prime" at bounding box center [913, 436] width 98 height 20
click at [0, 0] on input "Optical Prime" at bounding box center [0, 0] width 0 height 0
click at [1359, 431] on div "Requested Collections No scans selected Optical Prime" at bounding box center [1180, 442] width 738 height 65
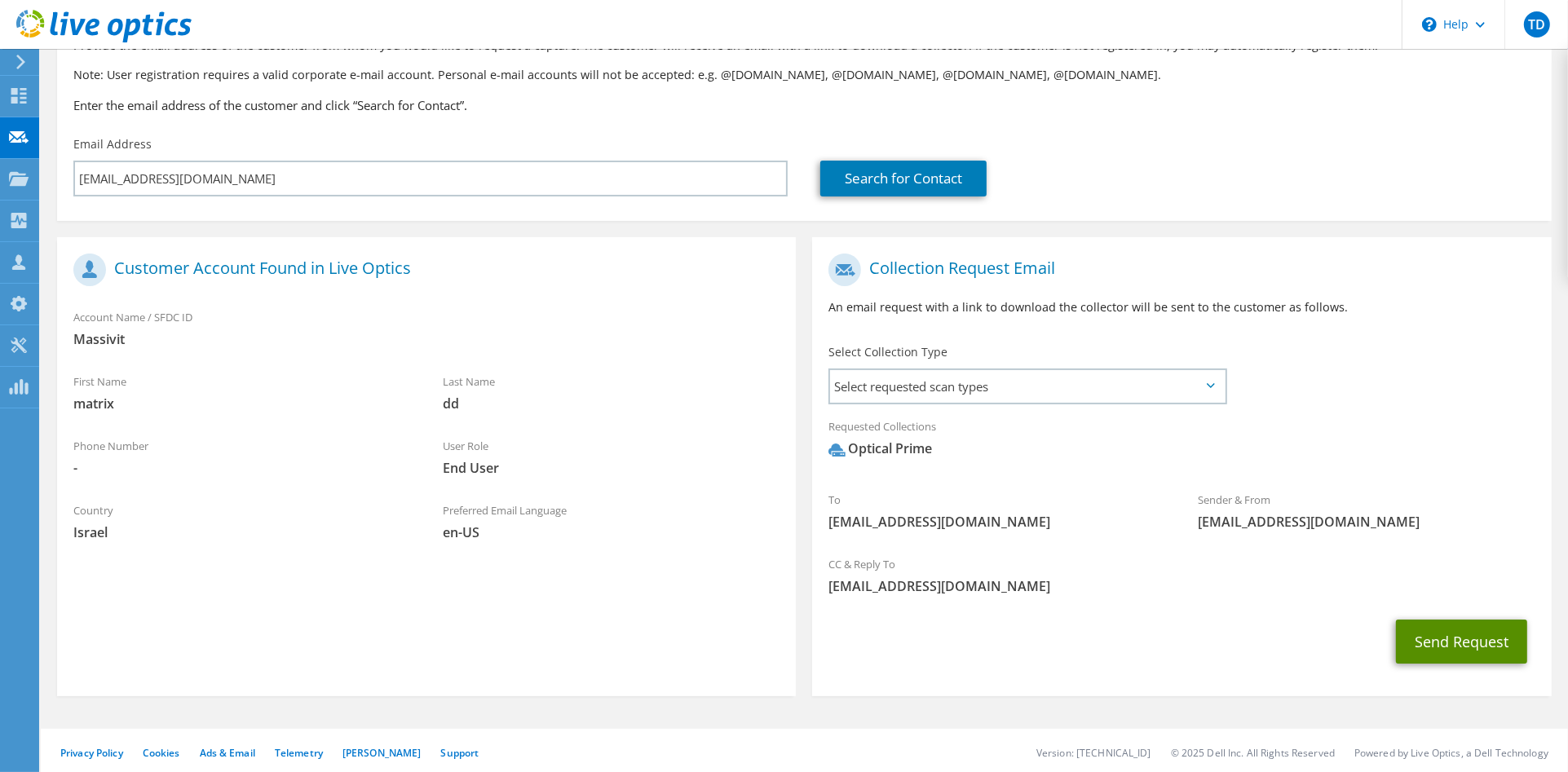
click at [1479, 634] on button "Send Request" at bounding box center [1461, 641] width 131 height 44
